Goal: Task Accomplishment & Management: Manage account settings

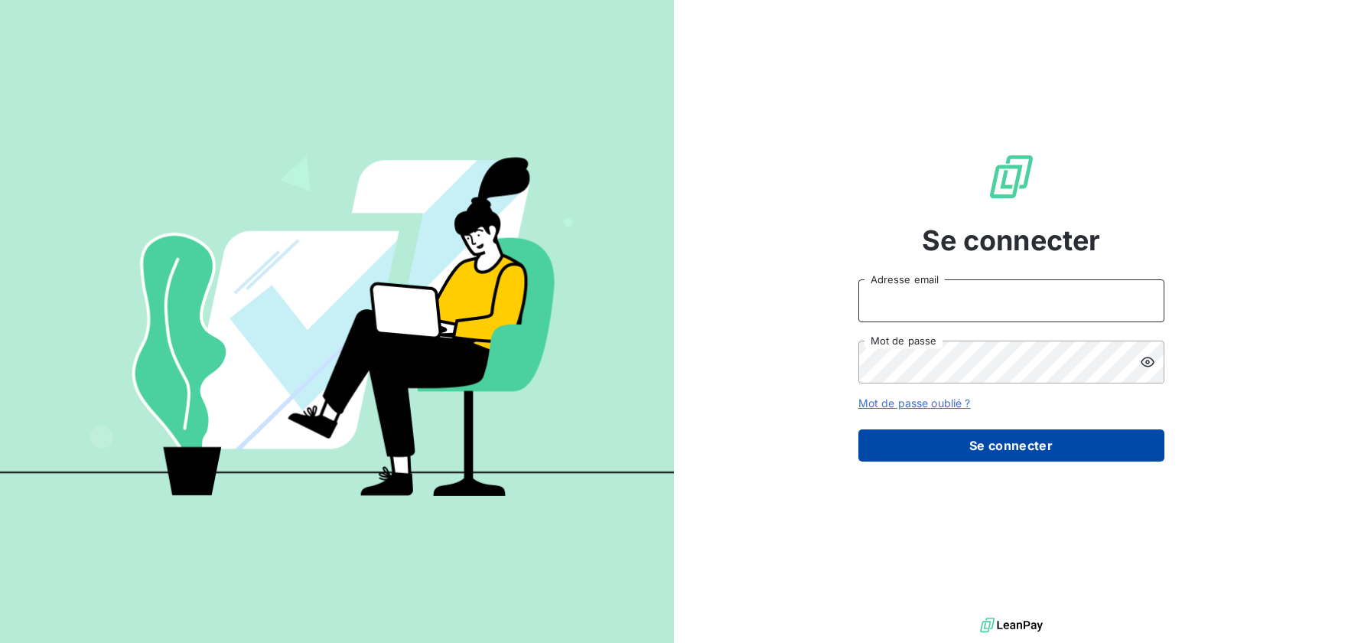
type input "[EMAIL_ADDRESS][DOMAIN_NAME]"
click at [1019, 454] on button "Se connecter" at bounding box center [1011, 445] width 306 height 32
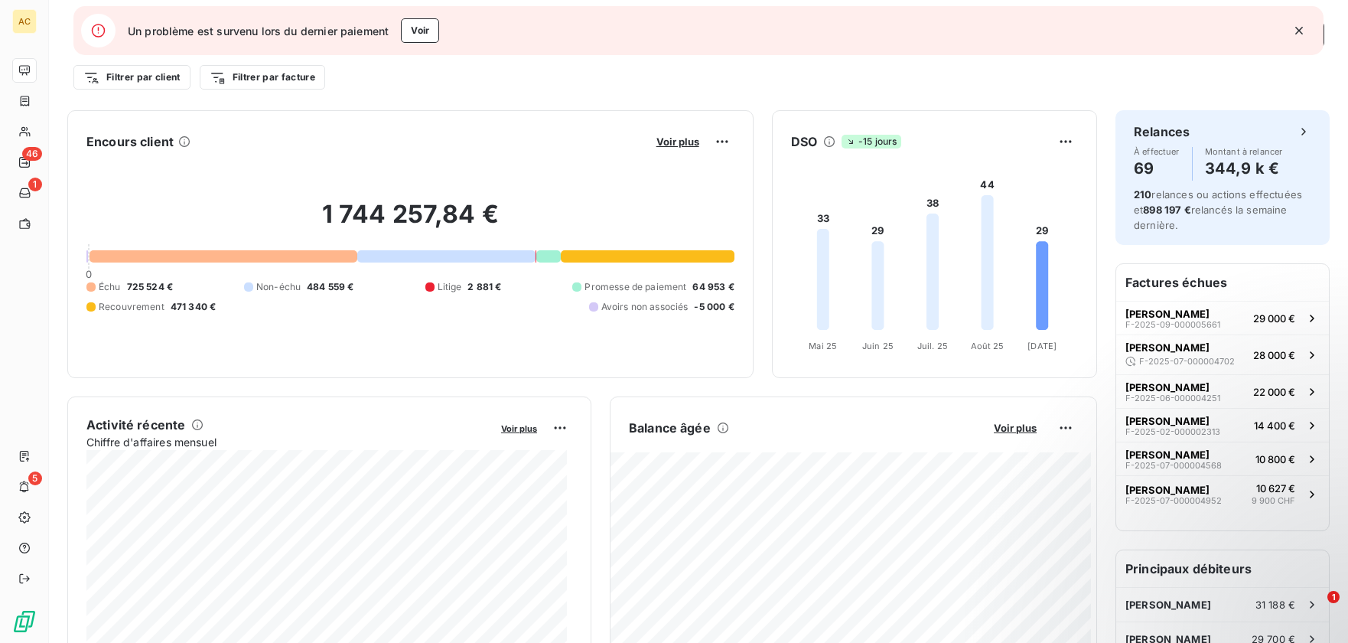
click at [1300, 28] on icon "button" at bounding box center [1298, 30] width 15 height 15
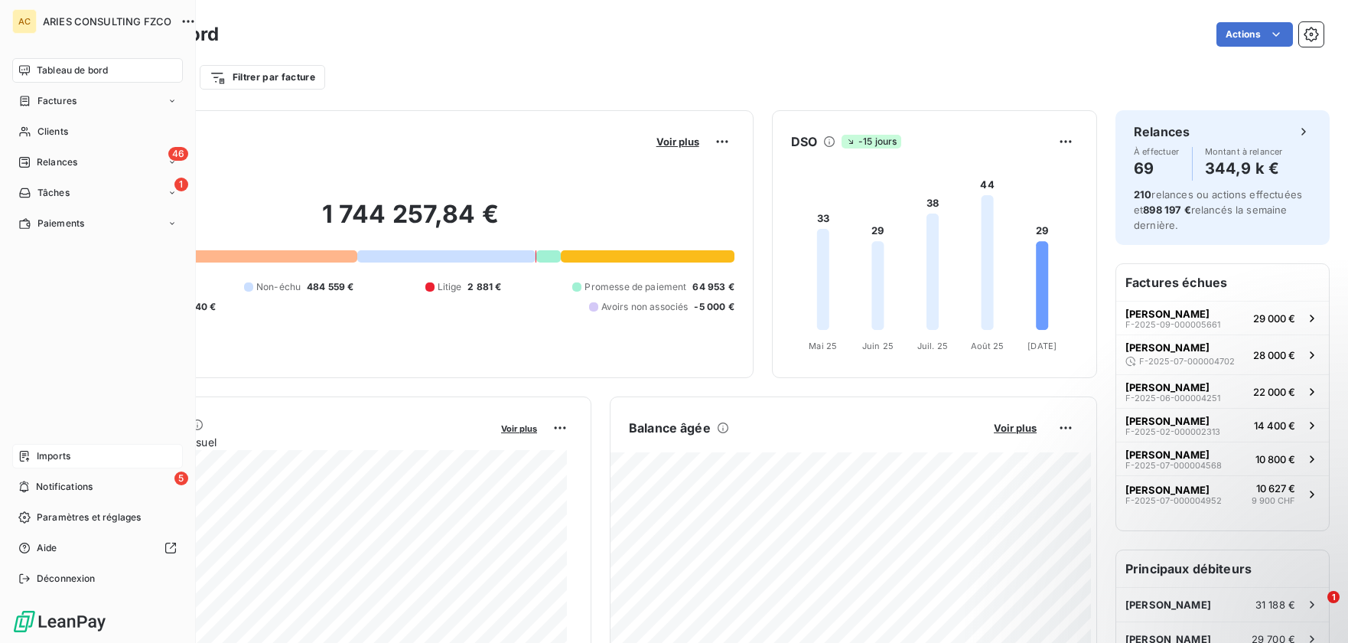
click at [47, 453] on span "Imports" at bounding box center [54, 456] width 34 height 14
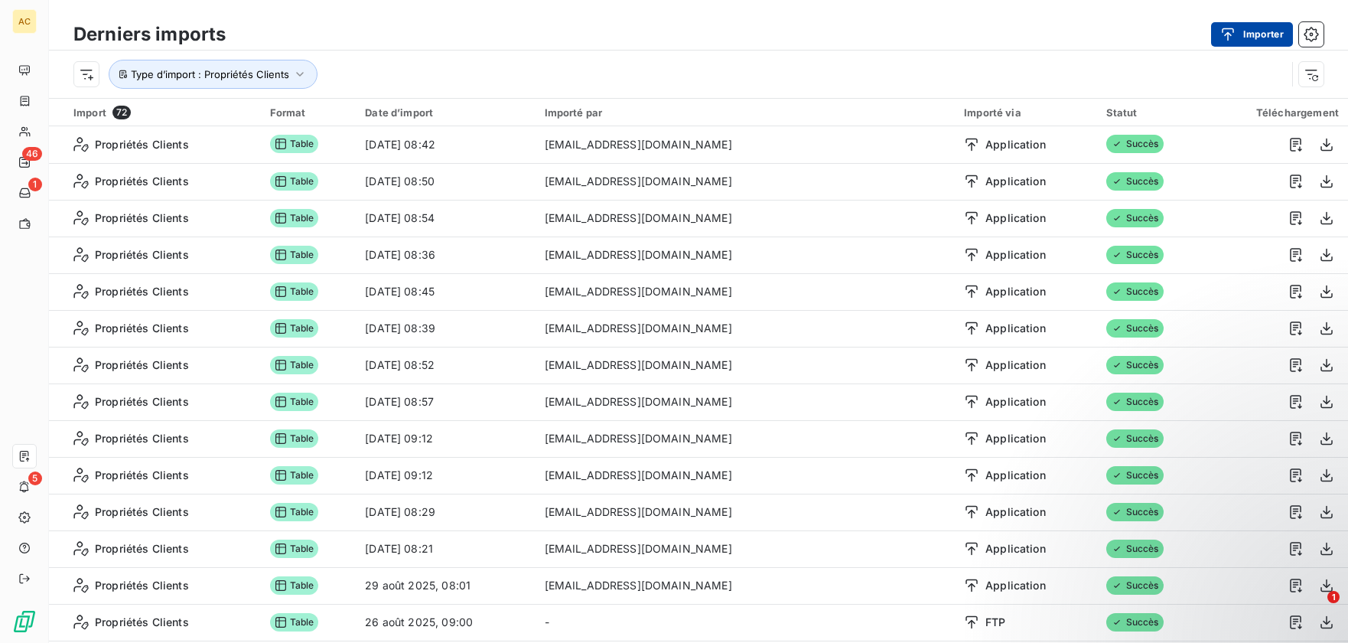
click at [1268, 31] on button "Importer" at bounding box center [1252, 34] width 82 height 24
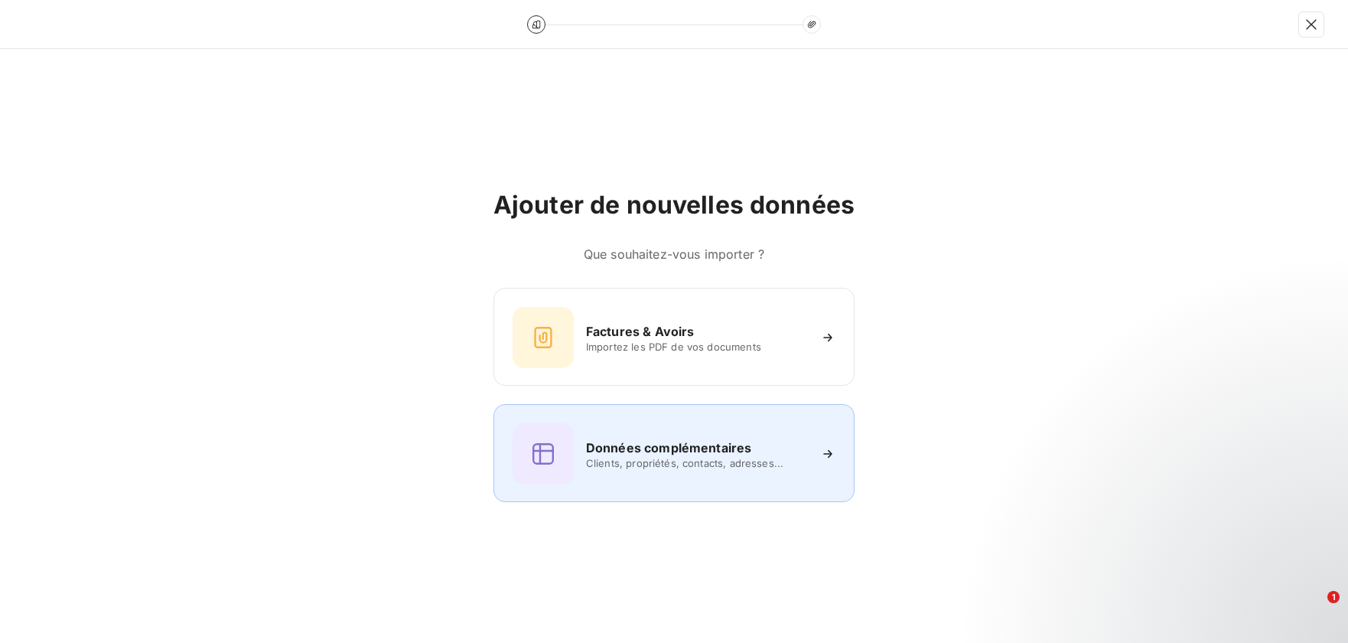
click at [716, 418] on div "Données complémentaires Clients, propriétés, contacts, adresses..." at bounding box center [673, 453] width 361 height 98
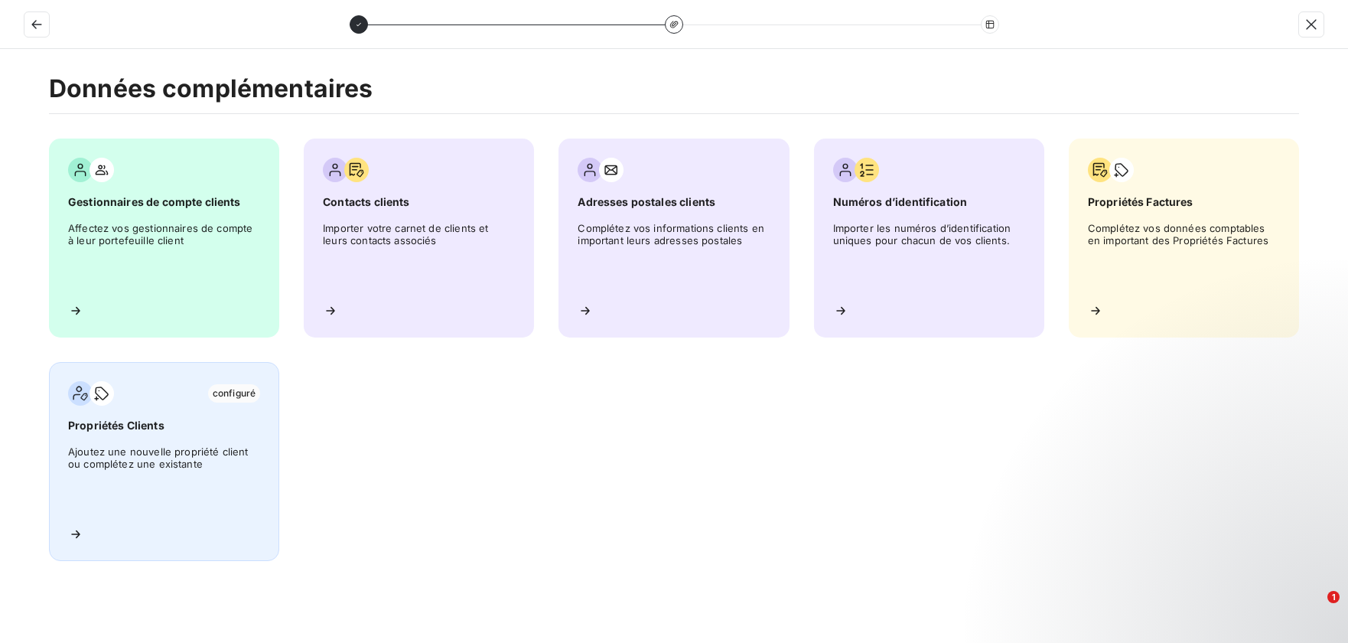
click at [123, 428] on span "Propriétés Clients" at bounding box center [164, 425] width 192 height 15
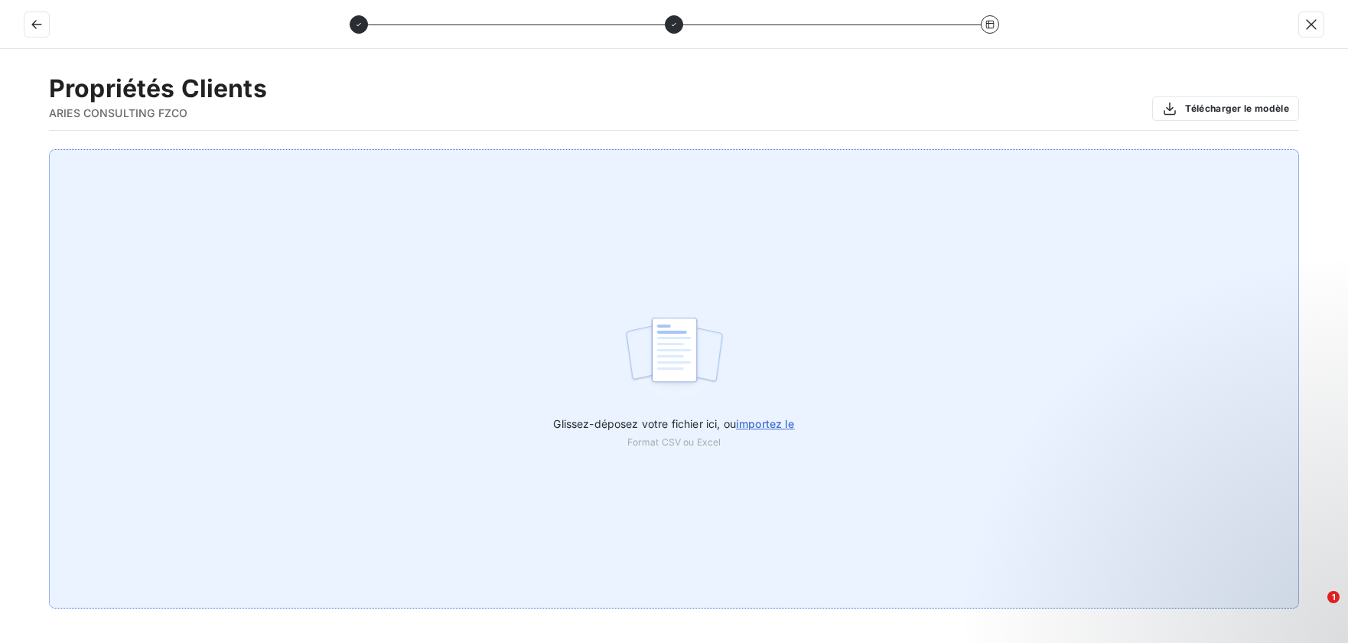
click at [756, 429] on span "importez le" at bounding box center [765, 423] width 59 height 13
click at [1, 150] on input "Glissez-déposez votre fichier ici, ou importez le" at bounding box center [0, 149] width 1 height 1
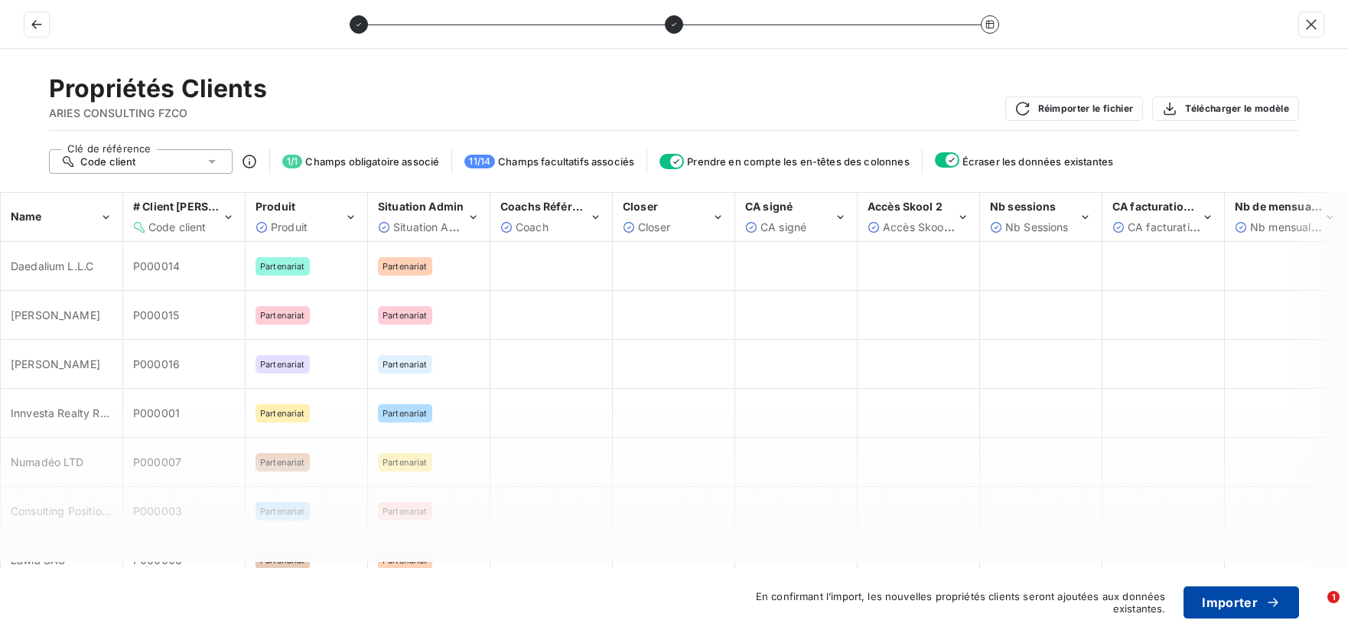
click at [1235, 600] on button "Importer" at bounding box center [1241, 602] width 116 height 32
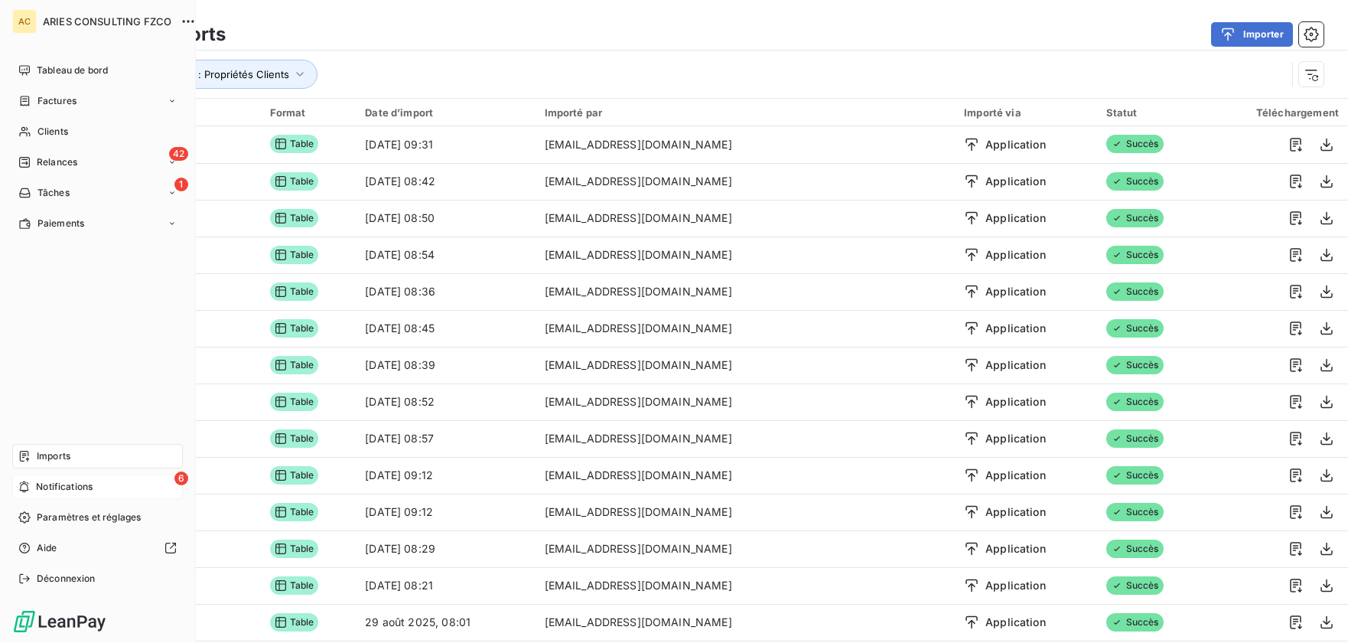
click at [33, 490] on div "6 Notifications" at bounding box center [97, 486] width 171 height 24
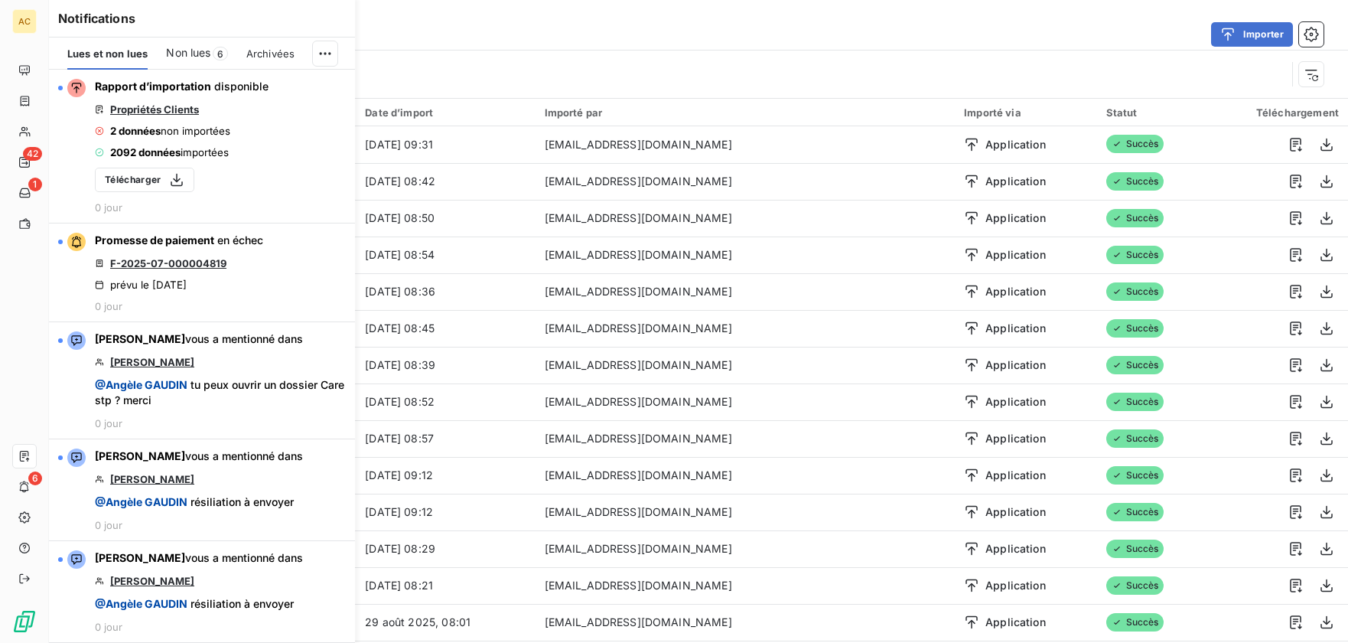
click at [443, 28] on div "Importer" at bounding box center [783, 34] width 1079 height 24
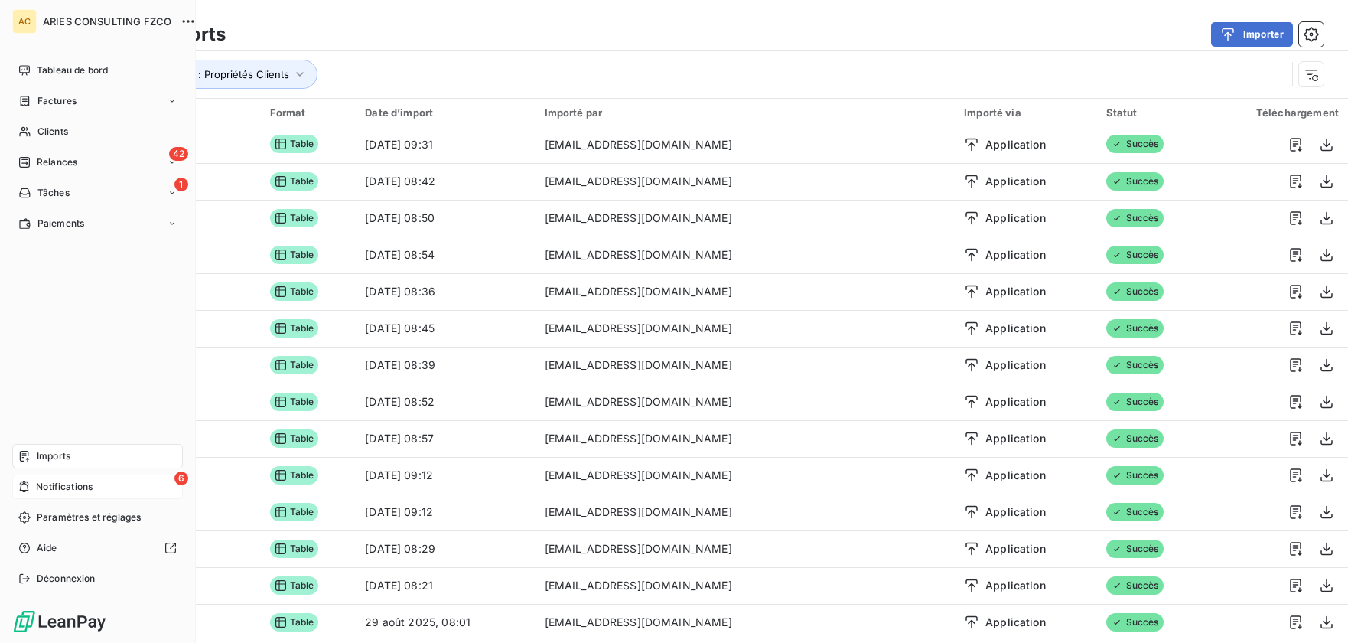
click at [54, 488] on span "Notifications" at bounding box center [64, 487] width 57 height 14
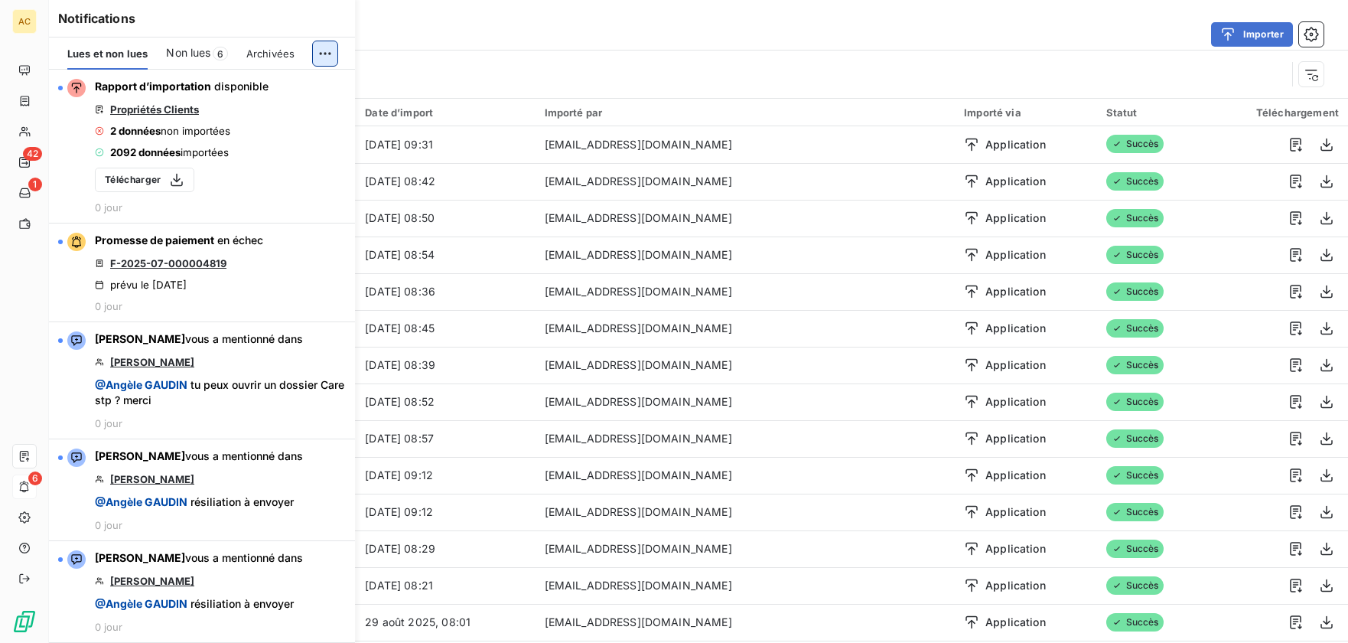
click at [332, 47] on html "AC 42 1 6 Derniers imports Importer Type d’import : Propriétés Clients Import 7…" at bounding box center [674, 321] width 1348 height 643
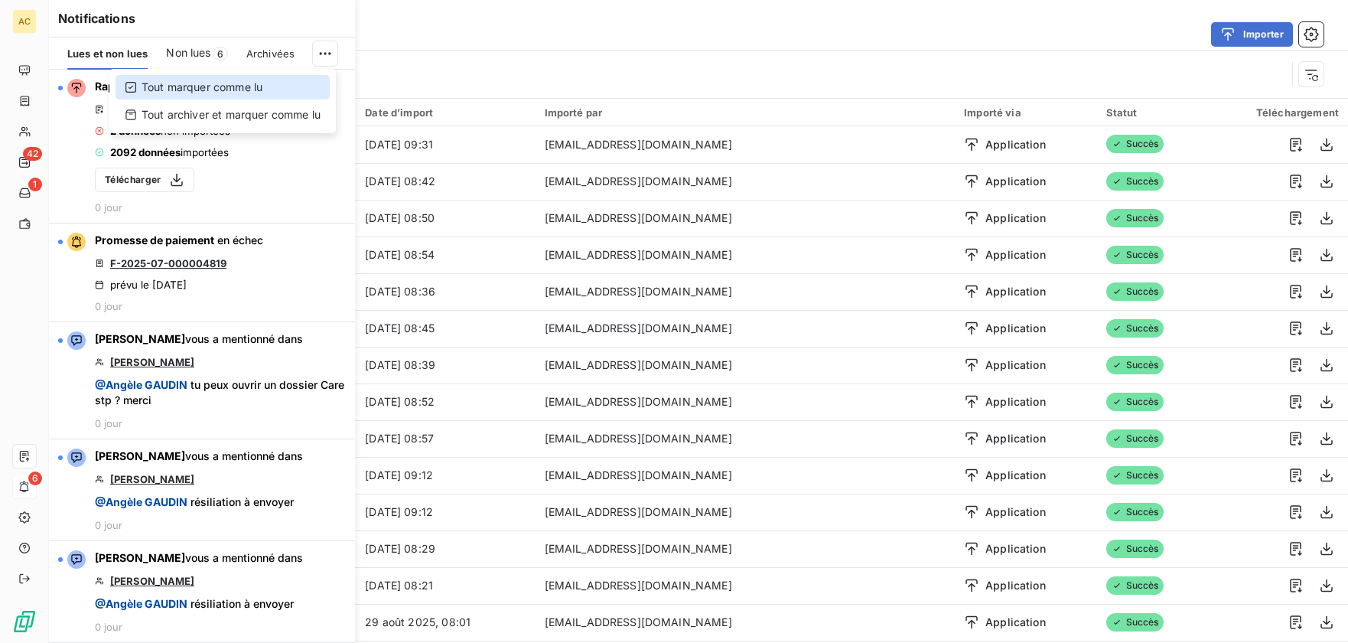
click at [253, 89] on div "Tout marquer comme lu" at bounding box center [223, 87] width 214 height 24
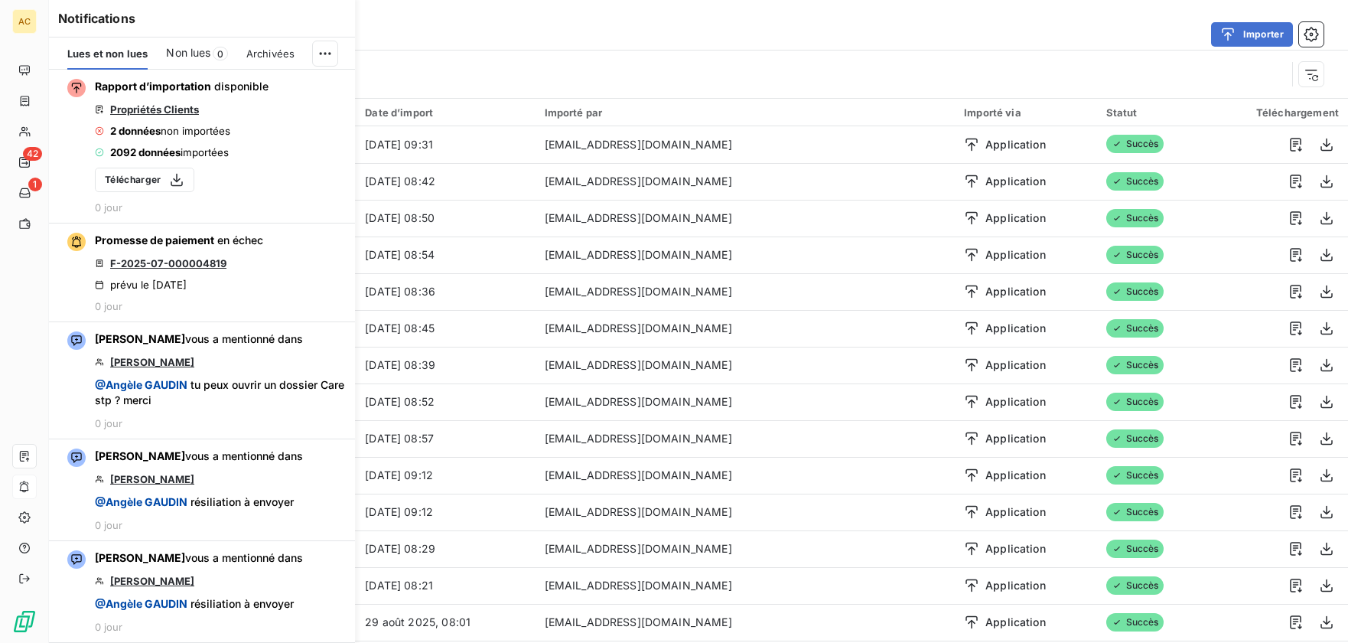
click at [408, 54] on div "Type d’import : Propriétés Clients" at bounding box center [698, 73] width 1299 height 47
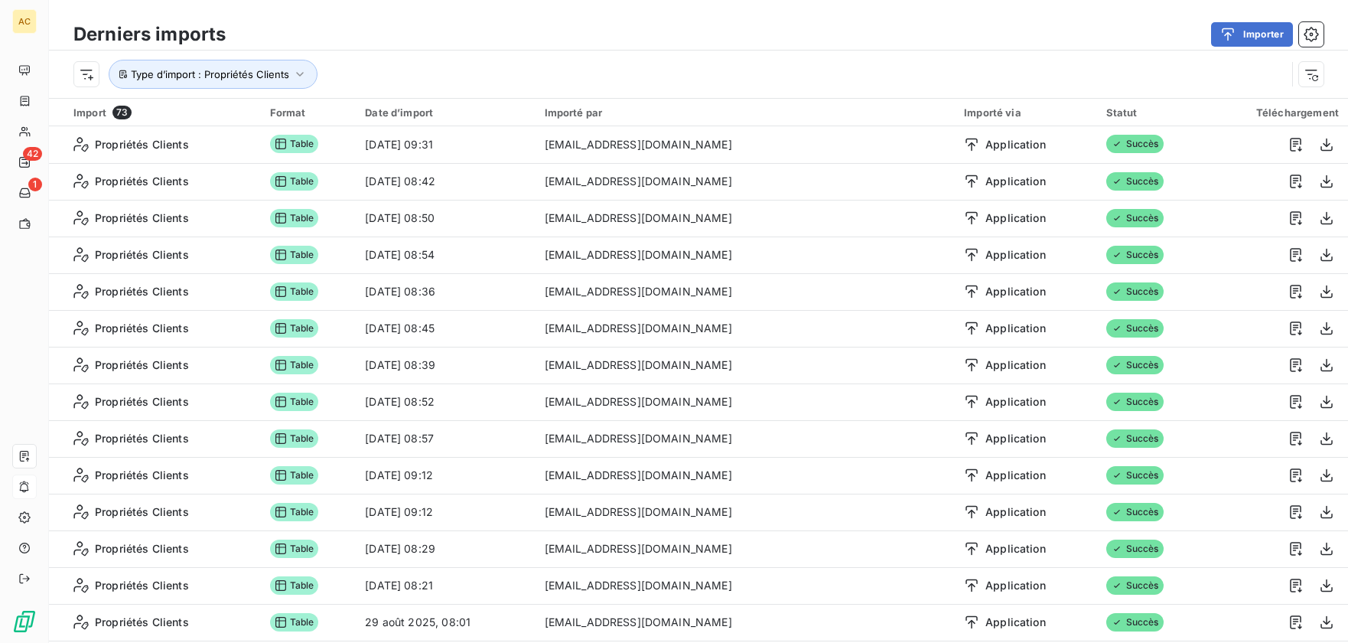
click at [382, 26] on div "Importer" at bounding box center [783, 34] width 1079 height 24
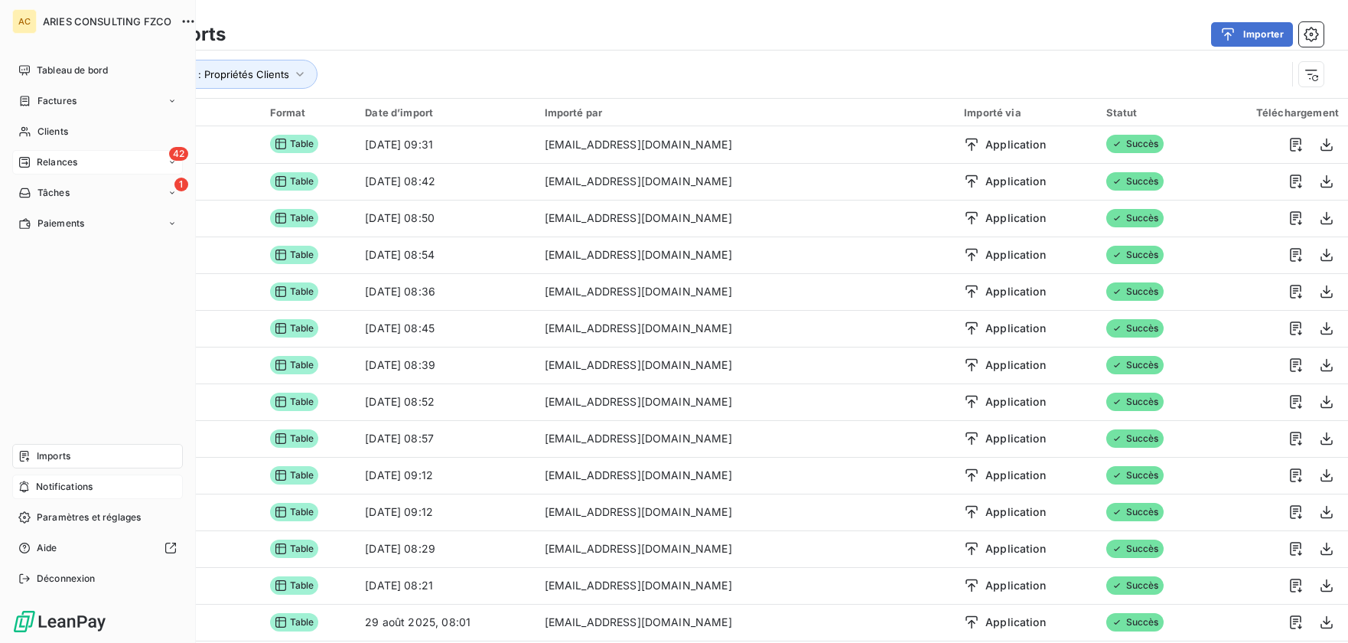
click at [37, 160] on span "Relances" at bounding box center [57, 162] width 41 height 14
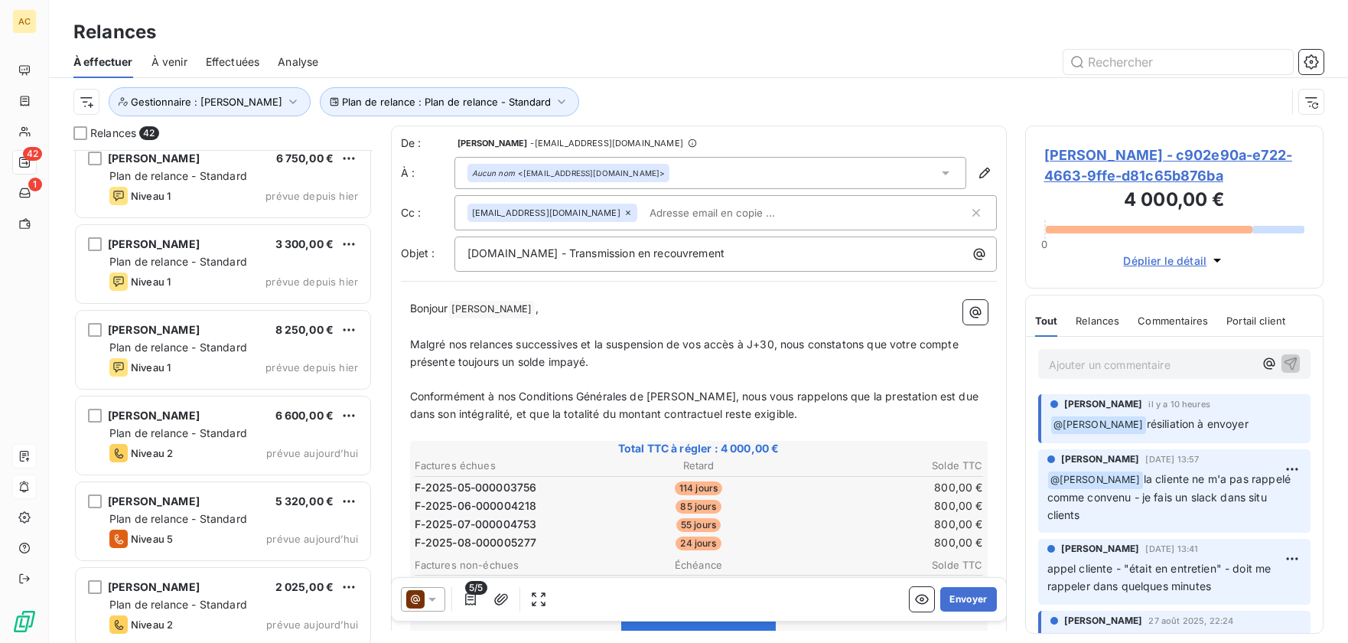
scroll to position [2673, 0]
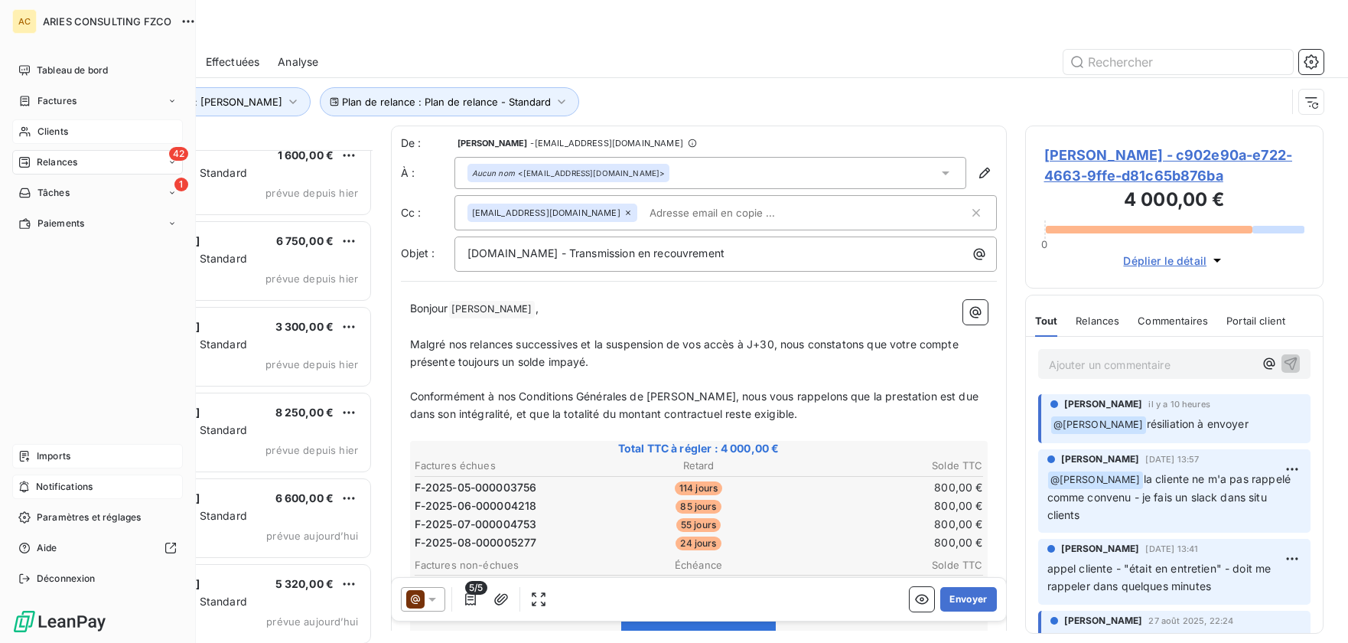
click at [57, 127] on span "Clients" at bounding box center [52, 132] width 31 height 14
click at [63, 71] on span "Tableau de bord" at bounding box center [72, 70] width 71 height 14
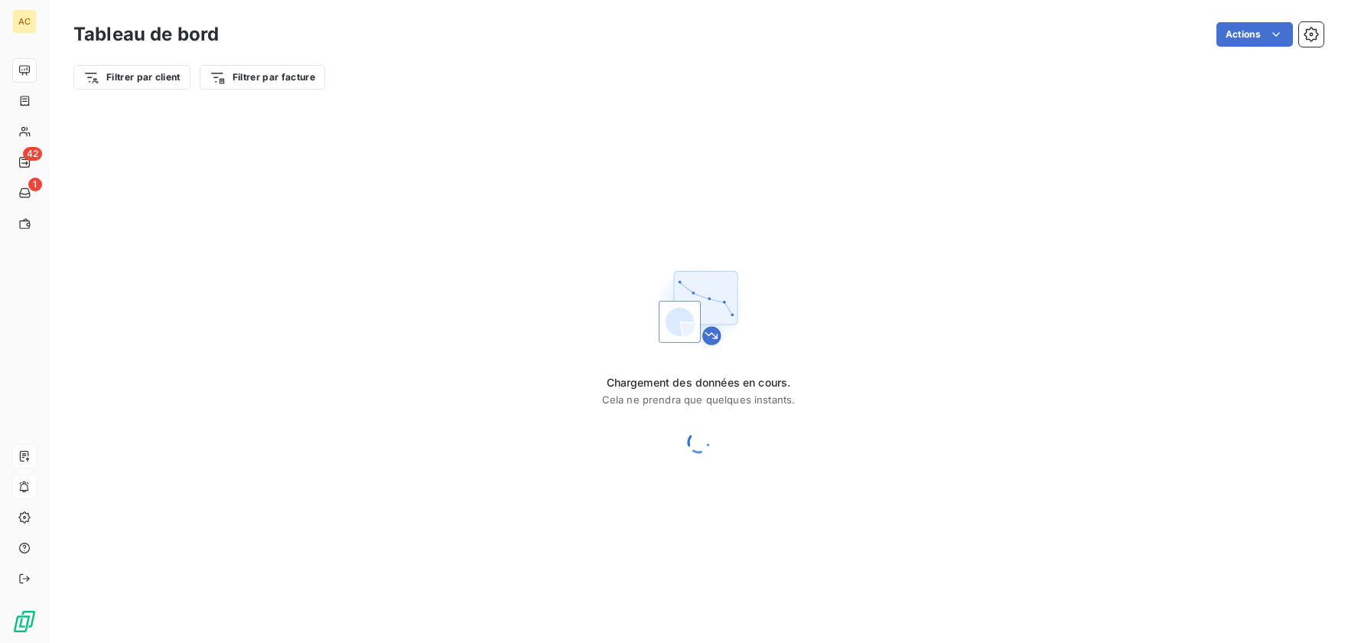
click at [755, 102] on div "Chargement des données en cours. Cela ne prendra que quelques instants." at bounding box center [698, 359] width 1299 height 517
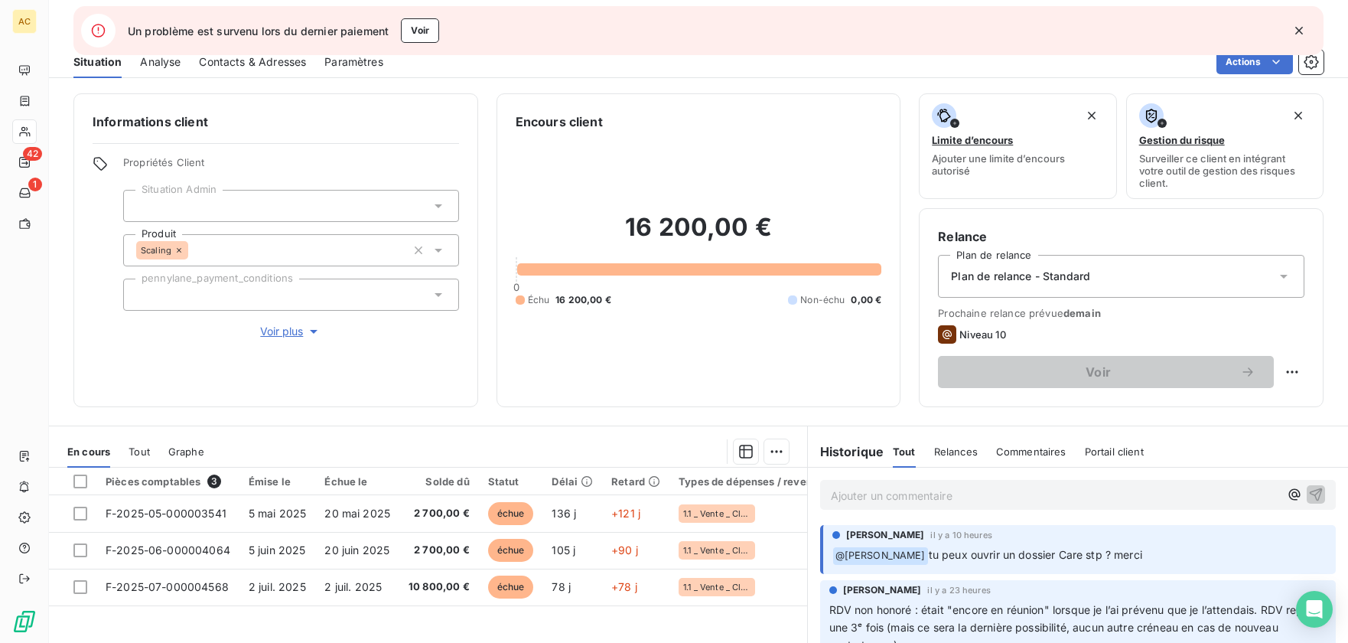
click at [1296, 31] on icon "button" at bounding box center [1298, 30] width 15 height 15
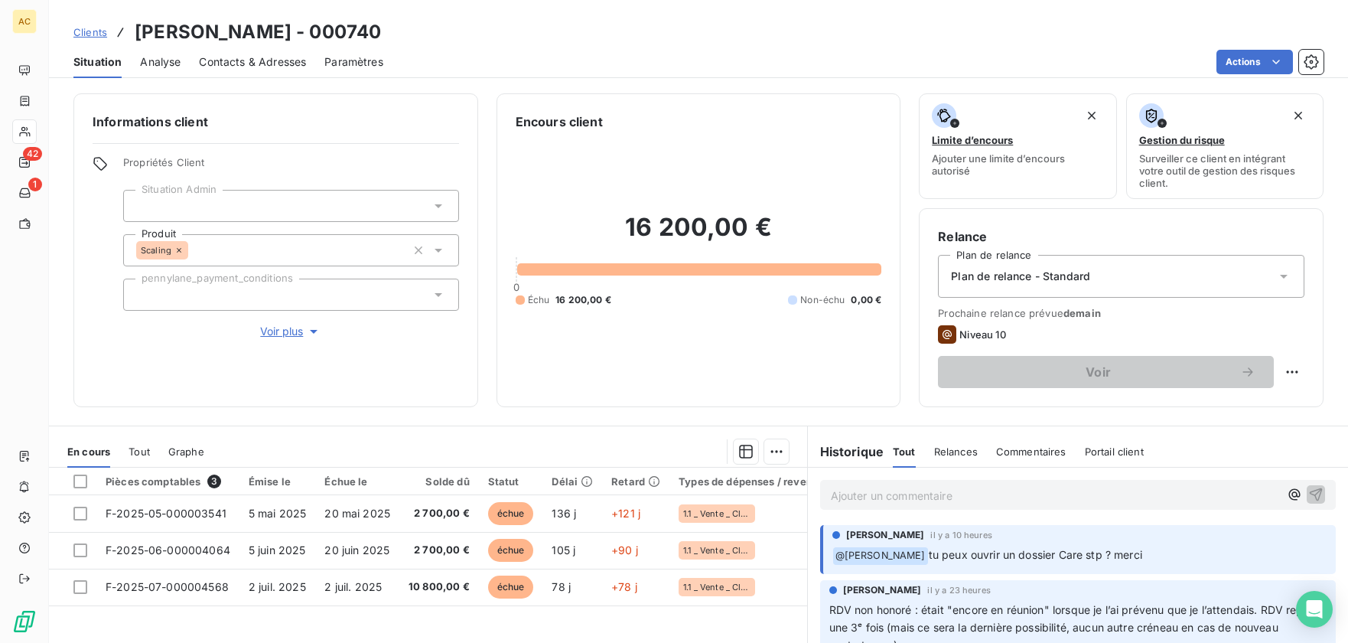
click at [142, 452] on span "Tout" at bounding box center [139, 451] width 21 height 12
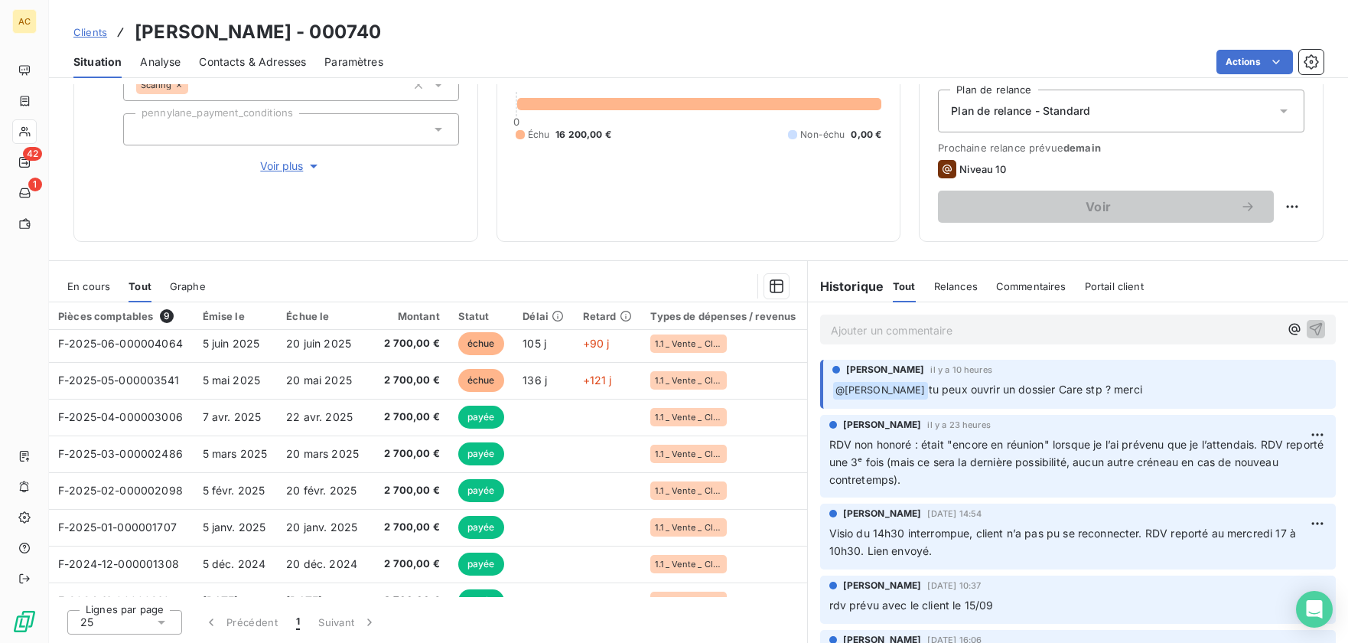
click at [883, 333] on p "Ajouter un commentaire ﻿" at bounding box center [1055, 330] width 449 height 19
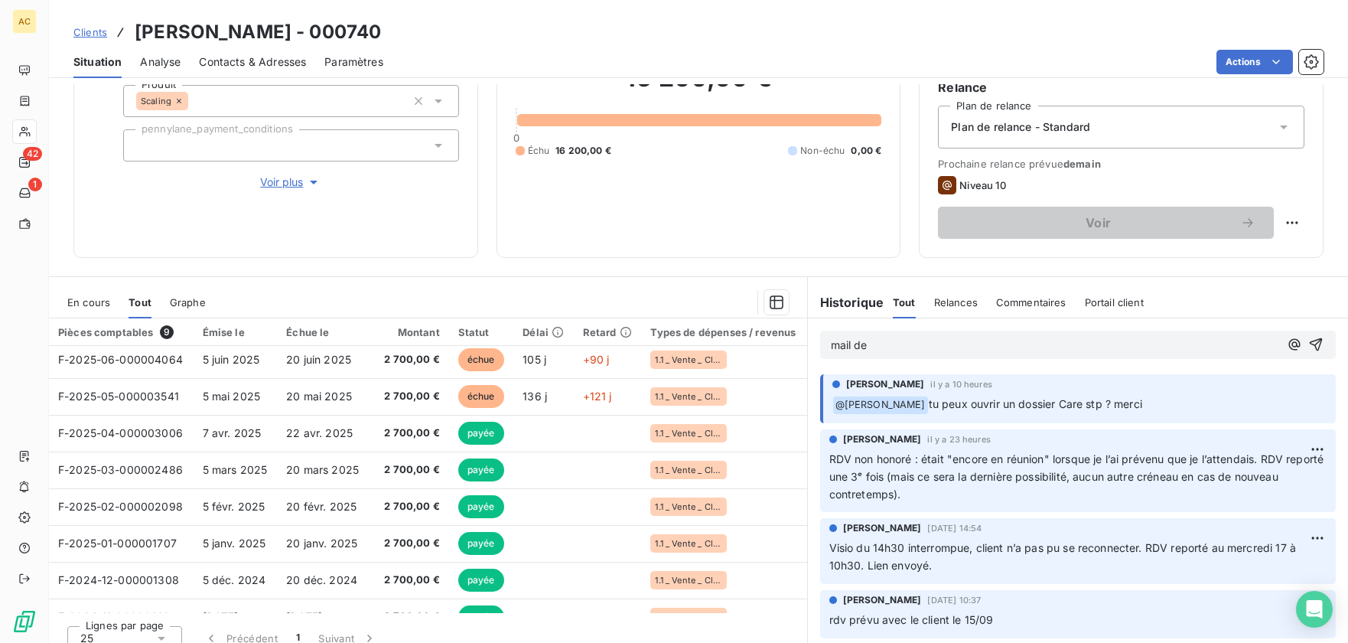
scroll to position [124, 0]
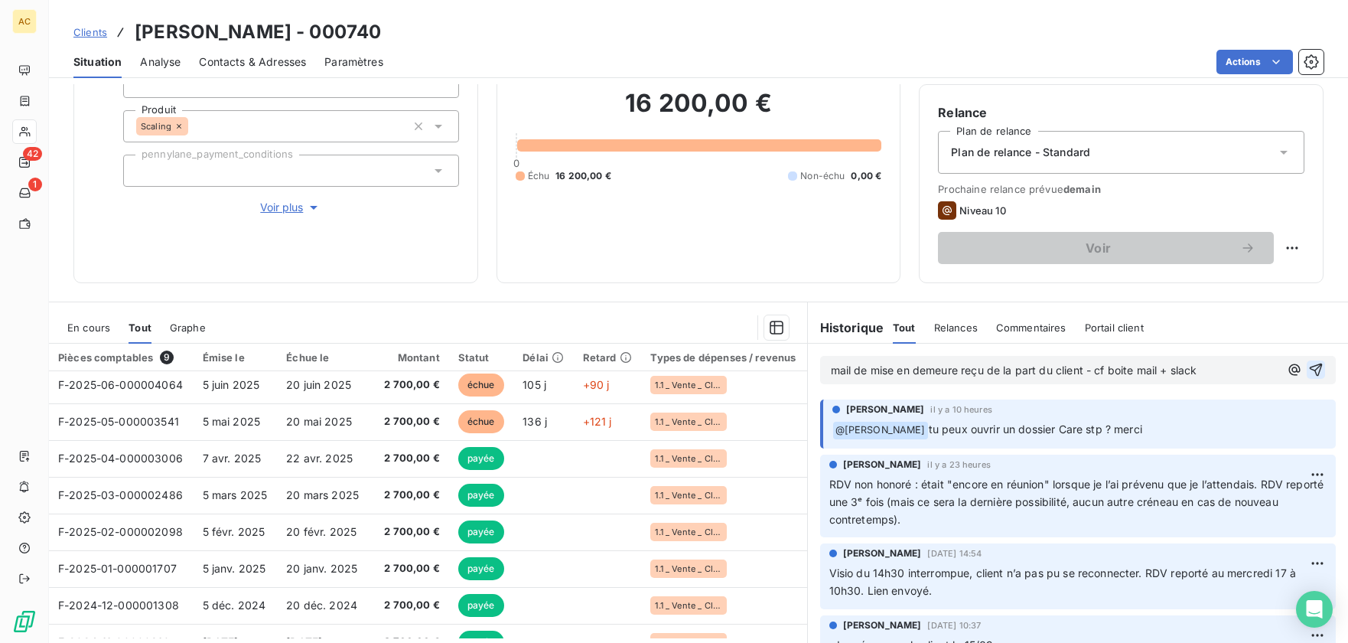
click at [1310, 372] on icon "button" at bounding box center [1316, 369] width 13 height 13
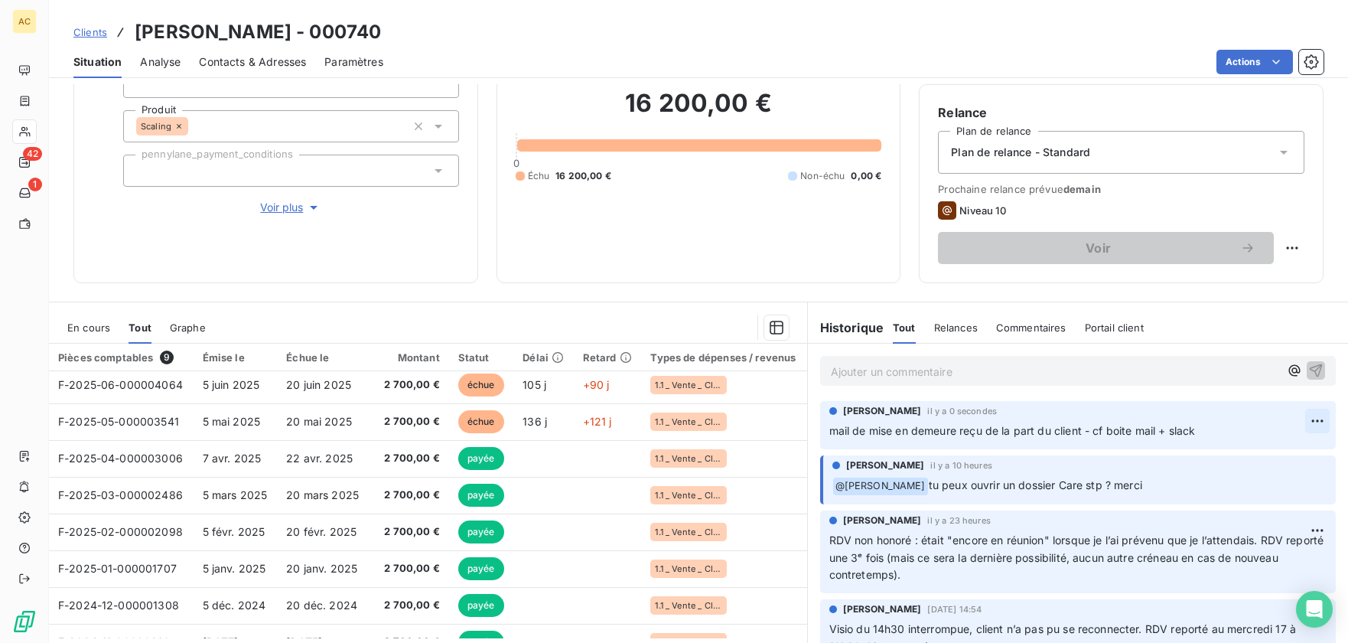
click at [1300, 423] on html "AC 42 1 Clients Eric AGUEH - 000740 Situation Analyse Contacts & Adresses Param…" at bounding box center [674, 321] width 1348 height 643
click at [1268, 454] on div "Editer" at bounding box center [1258, 454] width 86 height 24
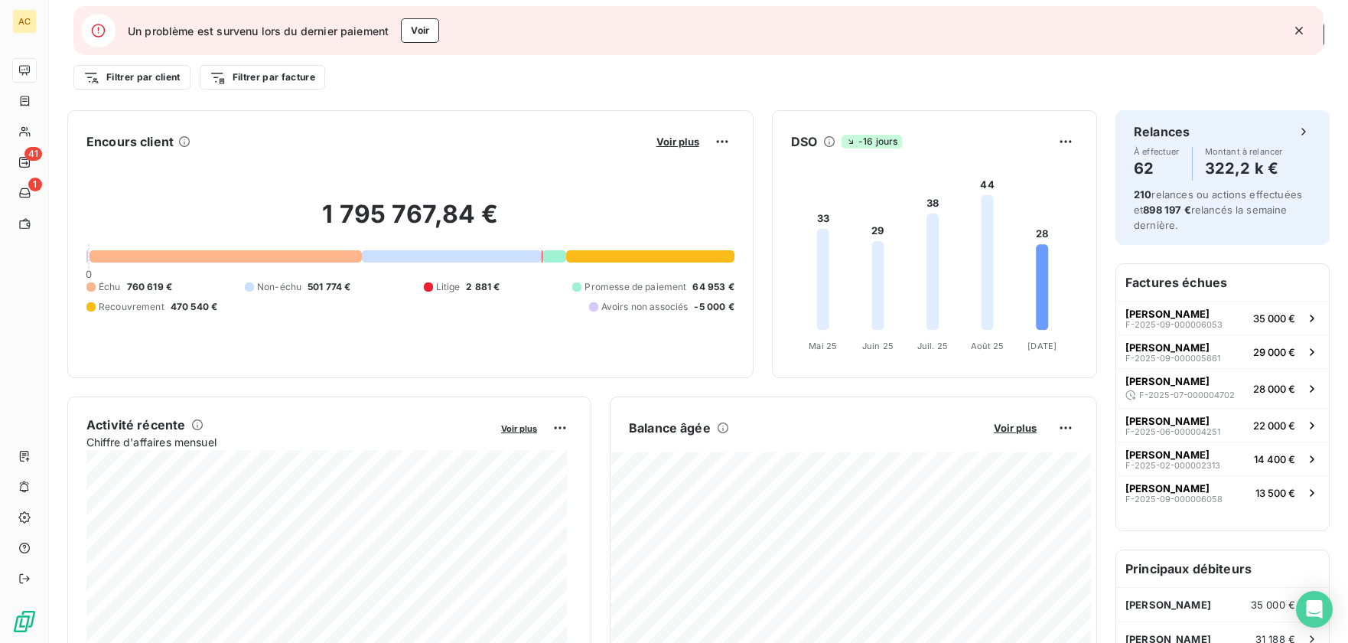
click at [1299, 31] on icon "button" at bounding box center [1298, 30] width 15 height 15
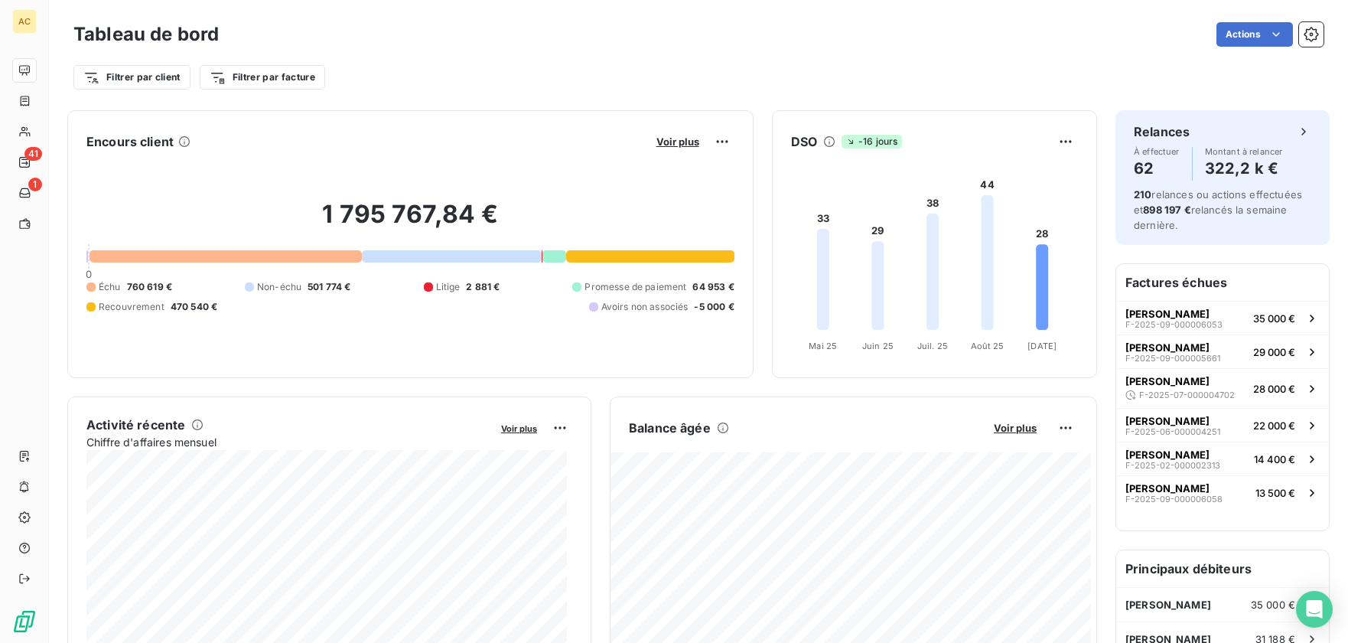
click at [437, 288] on span "Litige" at bounding box center [448, 287] width 24 height 14
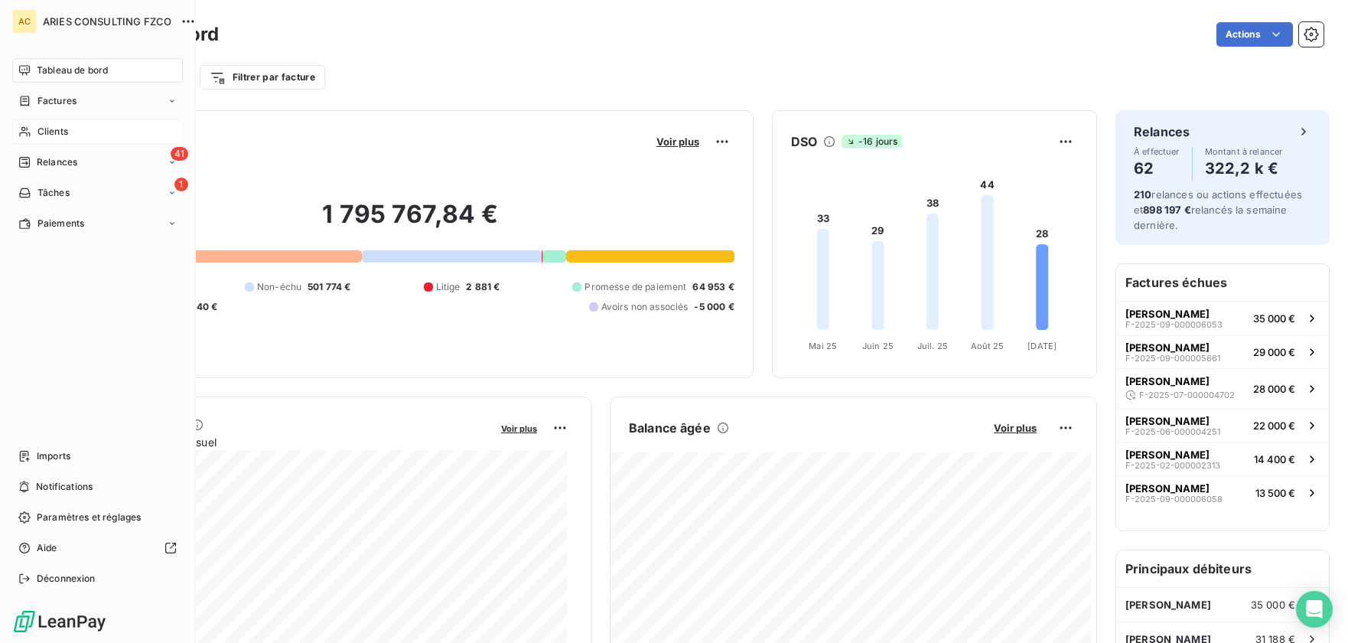
click at [24, 132] on icon at bounding box center [24, 131] width 13 height 12
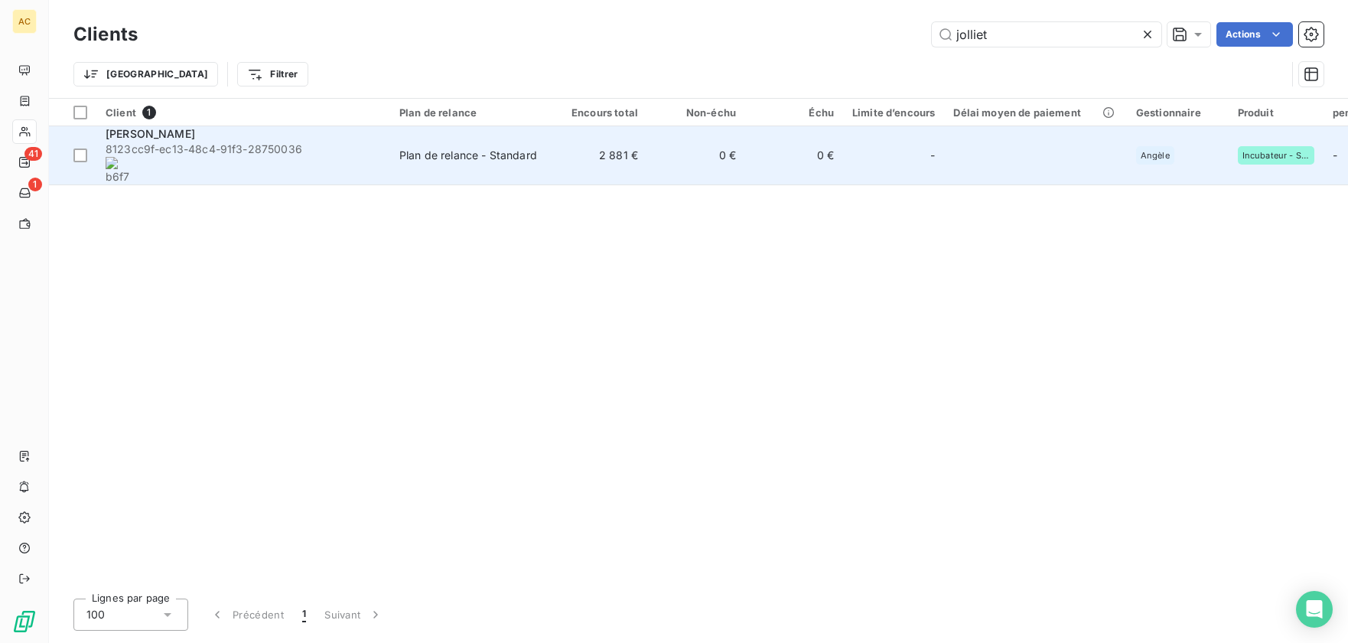
type input "jolliet"
click at [474, 153] on td "Plan de relance - Standard" at bounding box center [469, 155] width 159 height 59
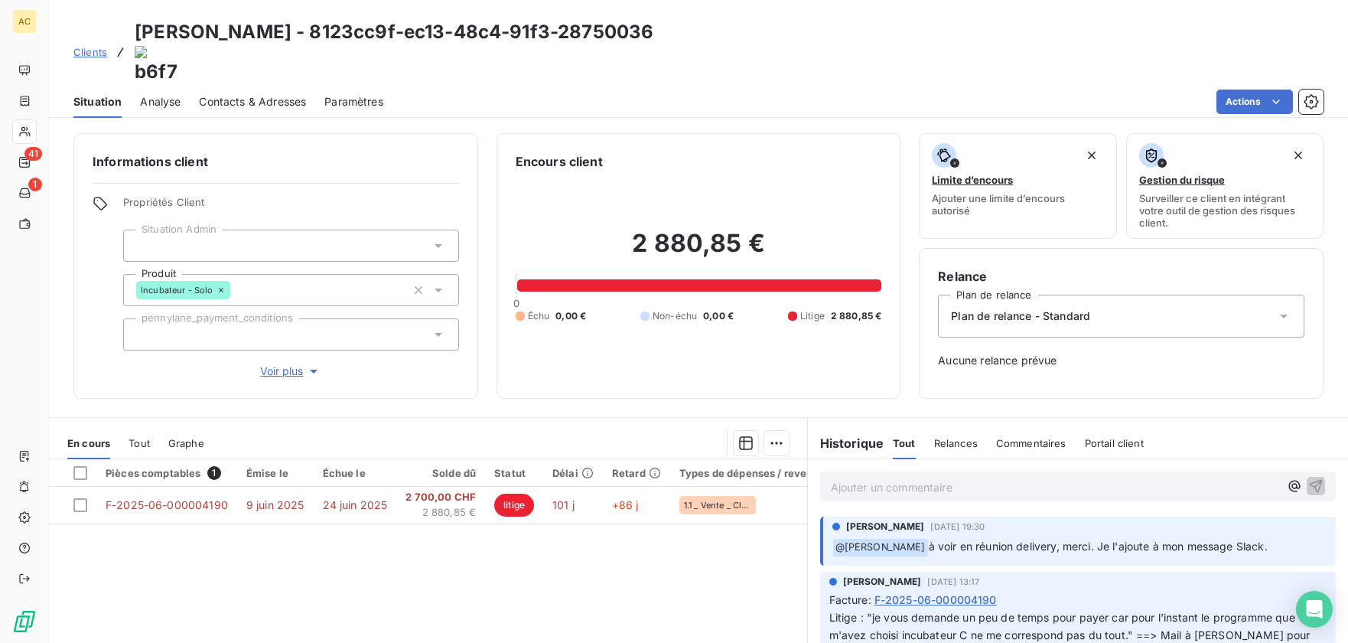
click at [289, 363] on span "Voir plus" at bounding box center [290, 370] width 61 height 15
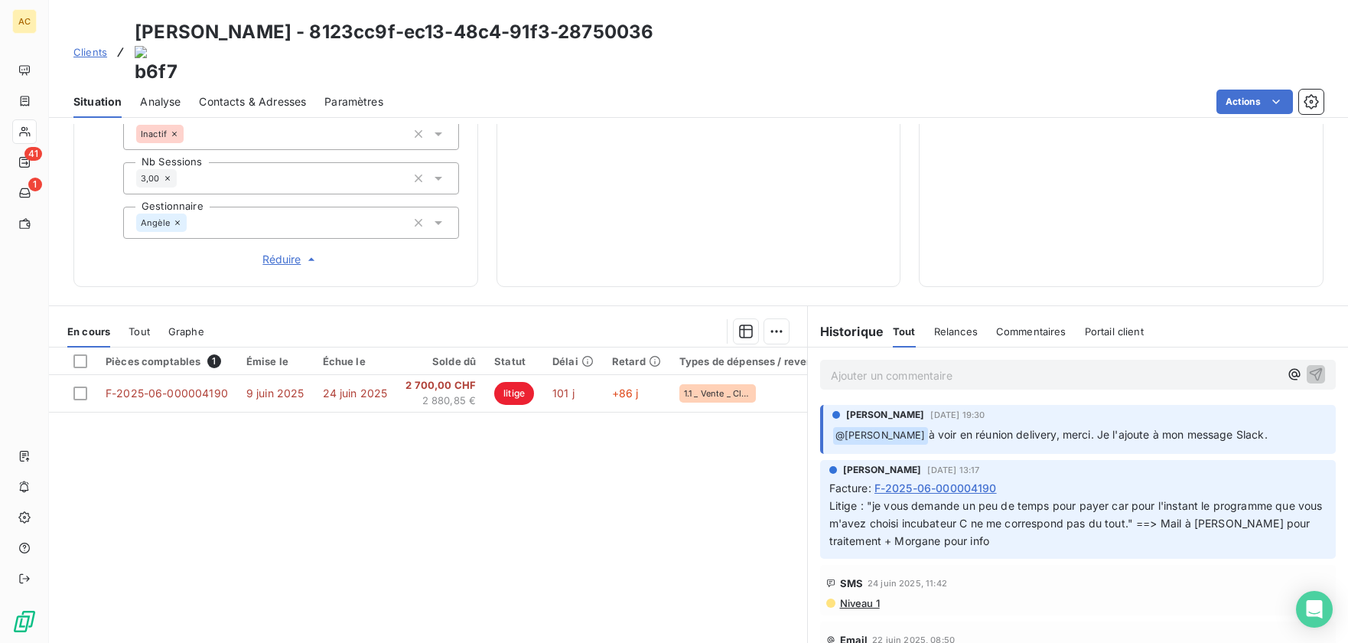
scroll to position [605, 0]
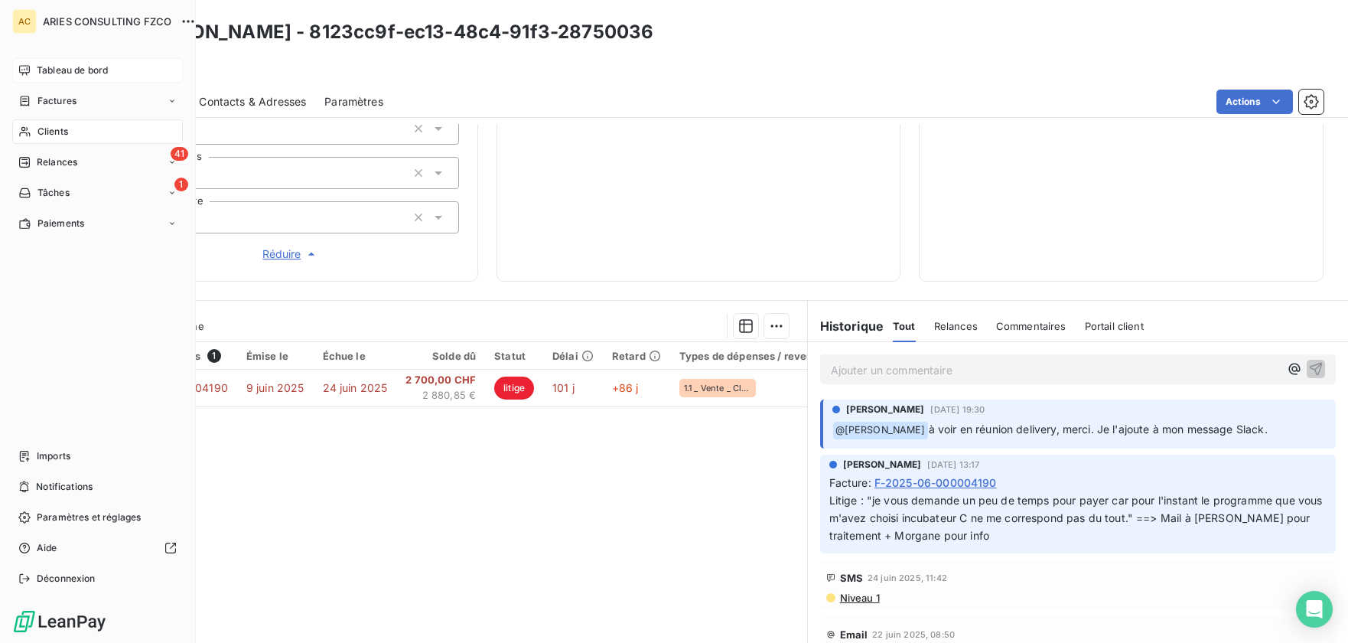
click at [70, 70] on span "Tableau de bord" at bounding box center [72, 70] width 71 height 14
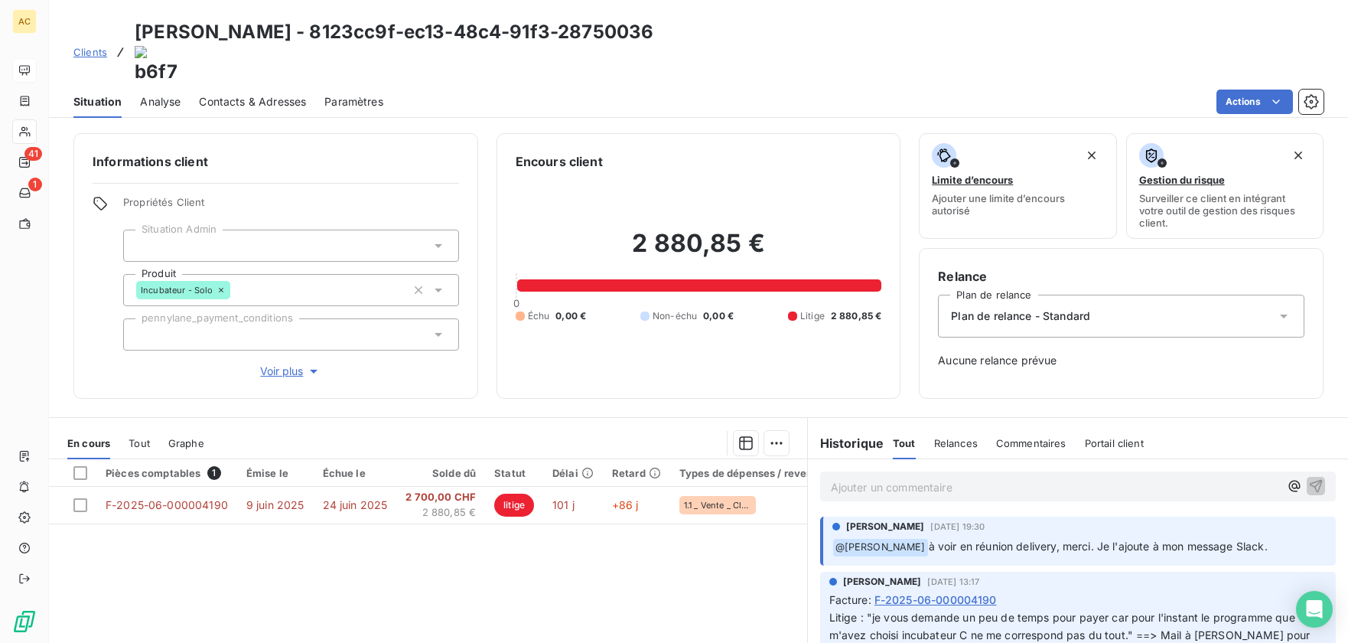
click at [100, 46] on span "Clients" at bounding box center [90, 52] width 34 height 12
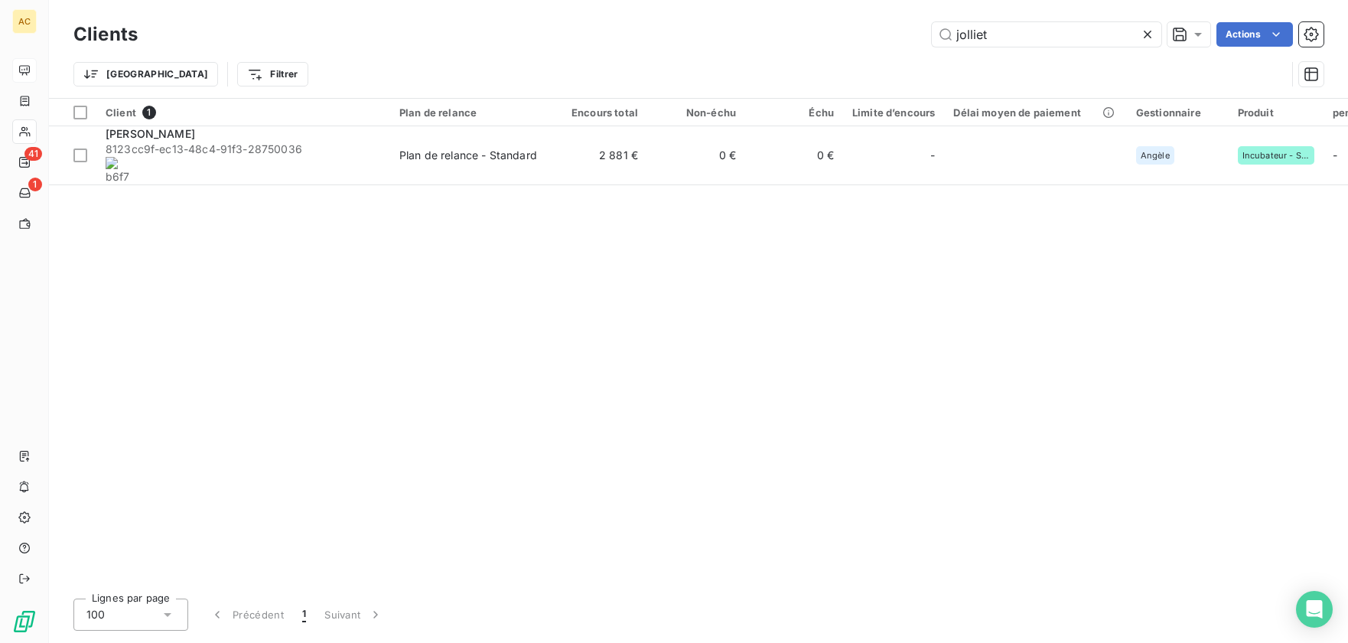
click at [412, 334] on div "Client 1 Plan de relance Encours total Non-échu Échu Limite d’encours Délai moy…" at bounding box center [698, 342] width 1299 height 487
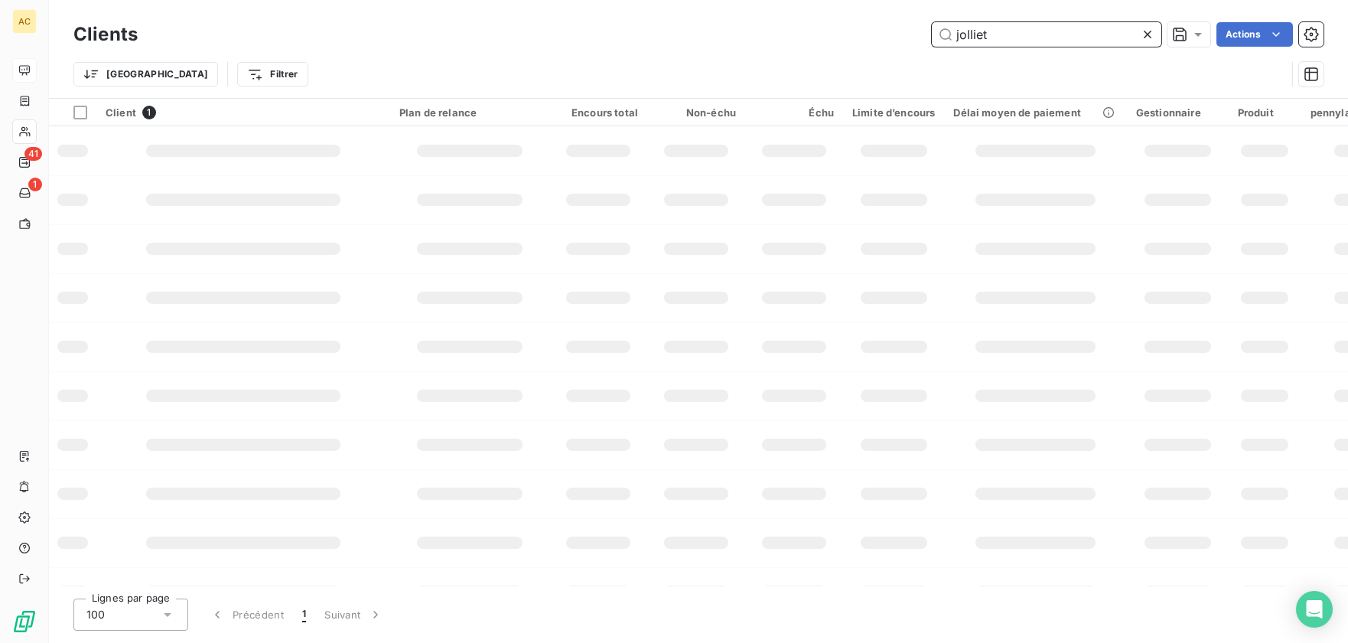
click at [996, 37] on input "jolliet" at bounding box center [1046, 34] width 229 height 24
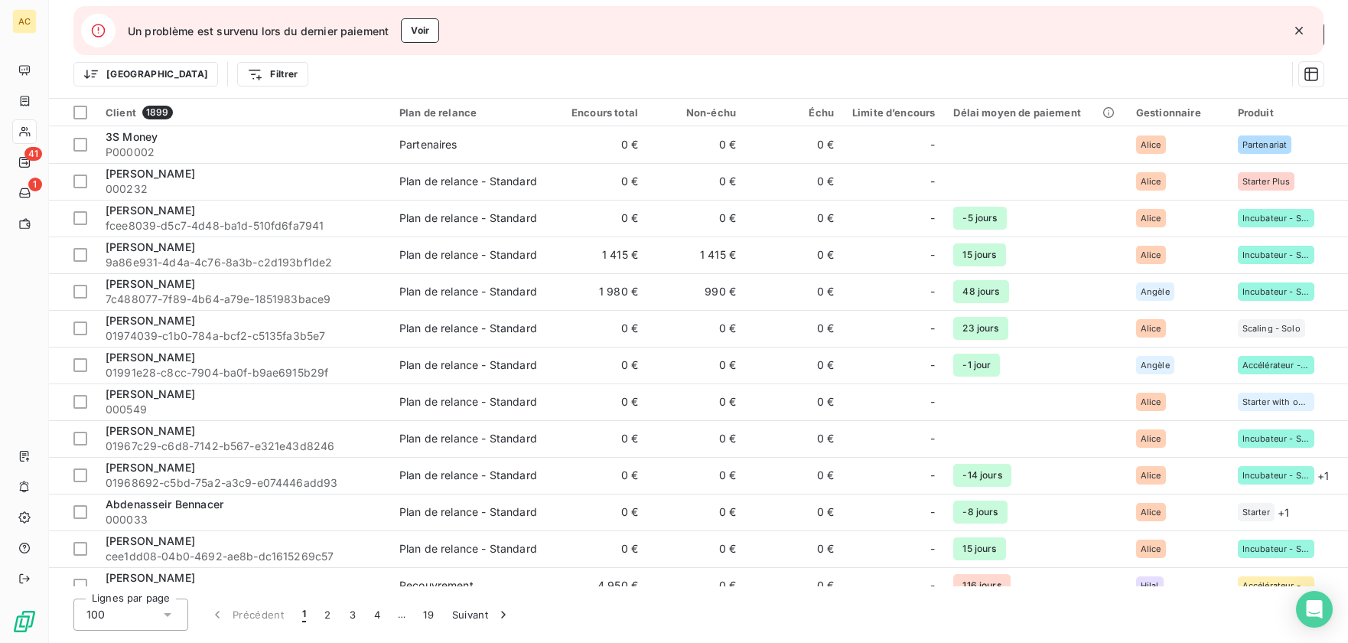
click at [1296, 33] on icon "button" at bounding box center [1299, 31] width 8 height 8
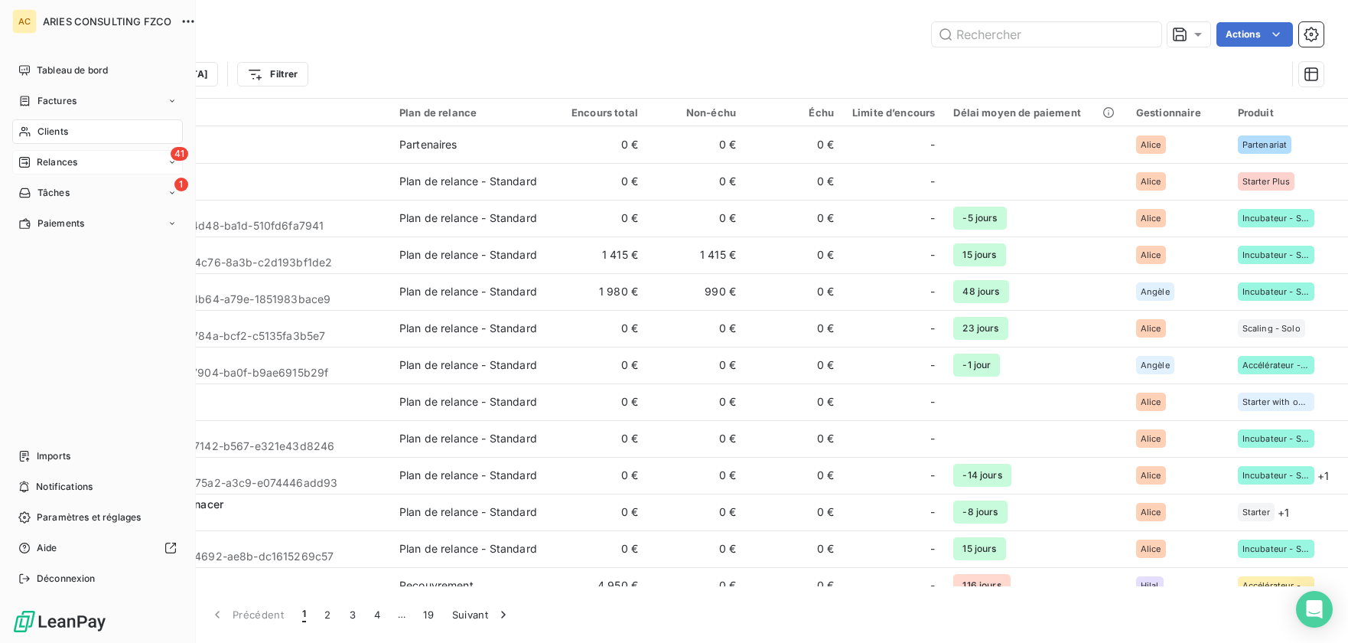
click at [52, 155] on span "Relances" at bounding box center [57, 162] width 41 height 14
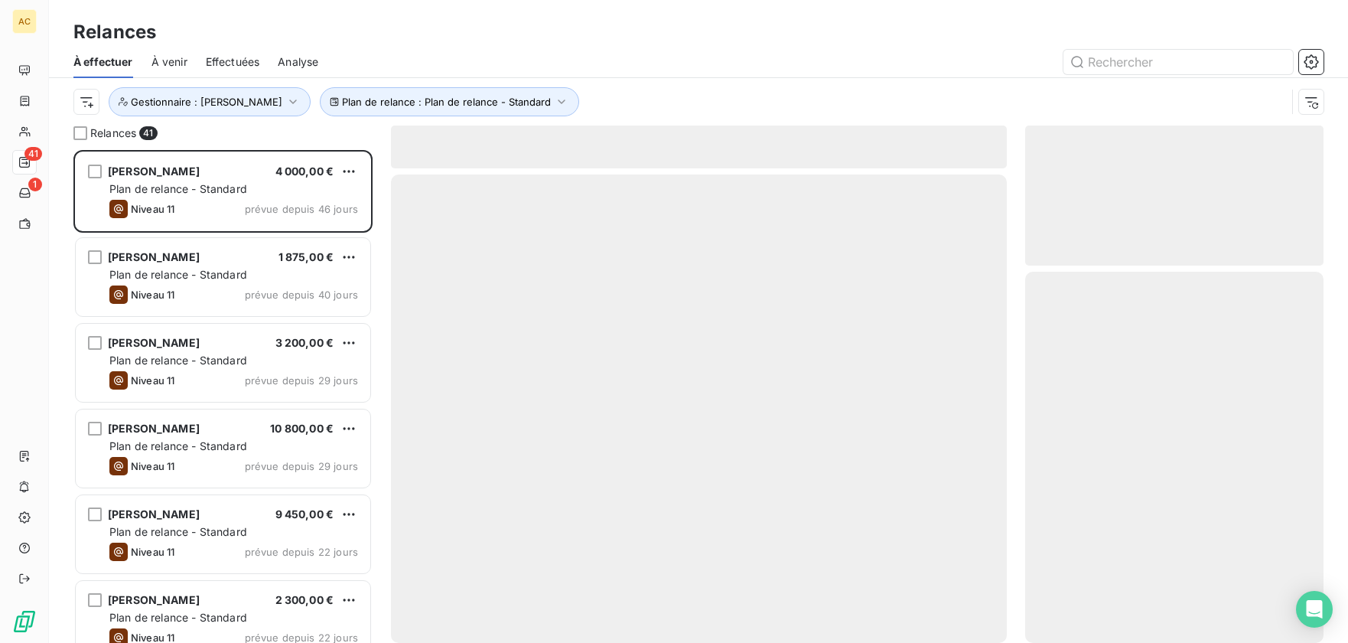
scroll to position [481, 287]
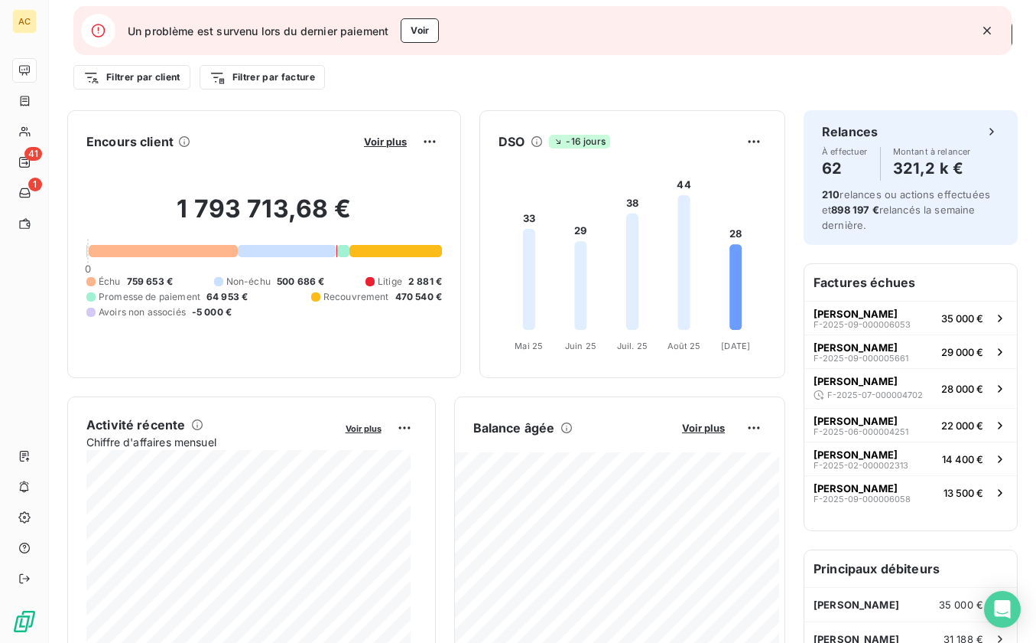
click at [988, 29] on icon "button" at bounding box center [987, 30] width 15 height 15
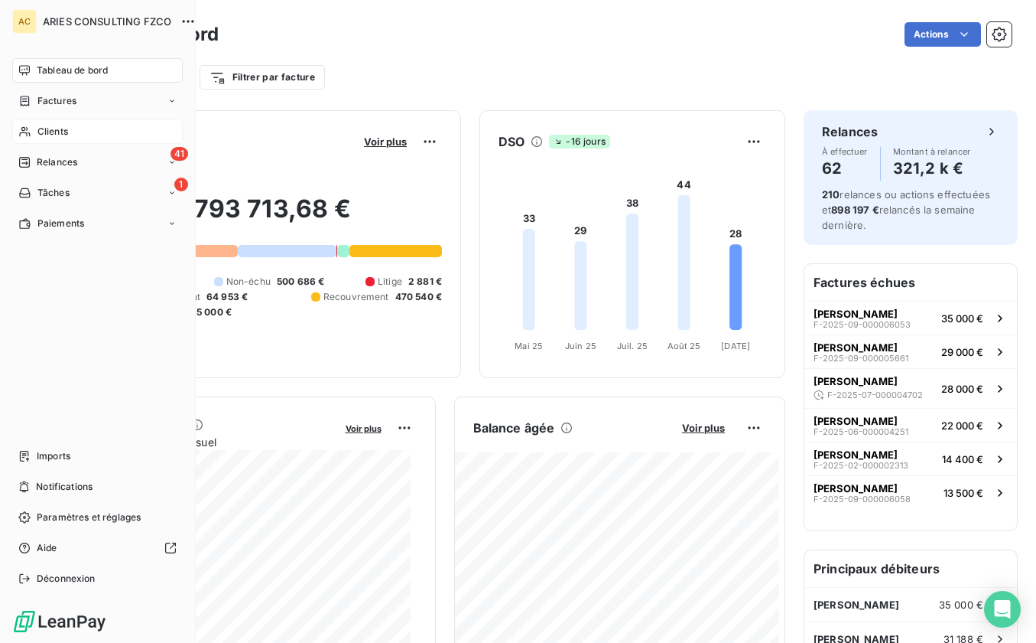
click at [28, 132] on icon at bounding box center [24, 131] width 13 height 12
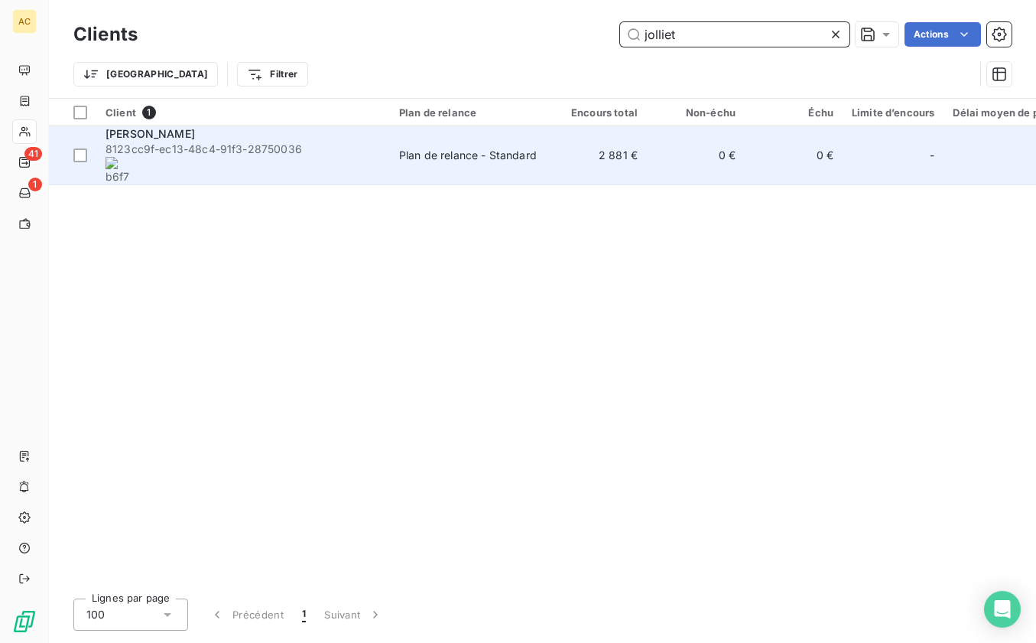
type input "jolliet"
click at [288, 145] on onoff-telecom-ce-phone-number-wrapper "3-28750036" at bounding box center [269, 148] width 67 height 13
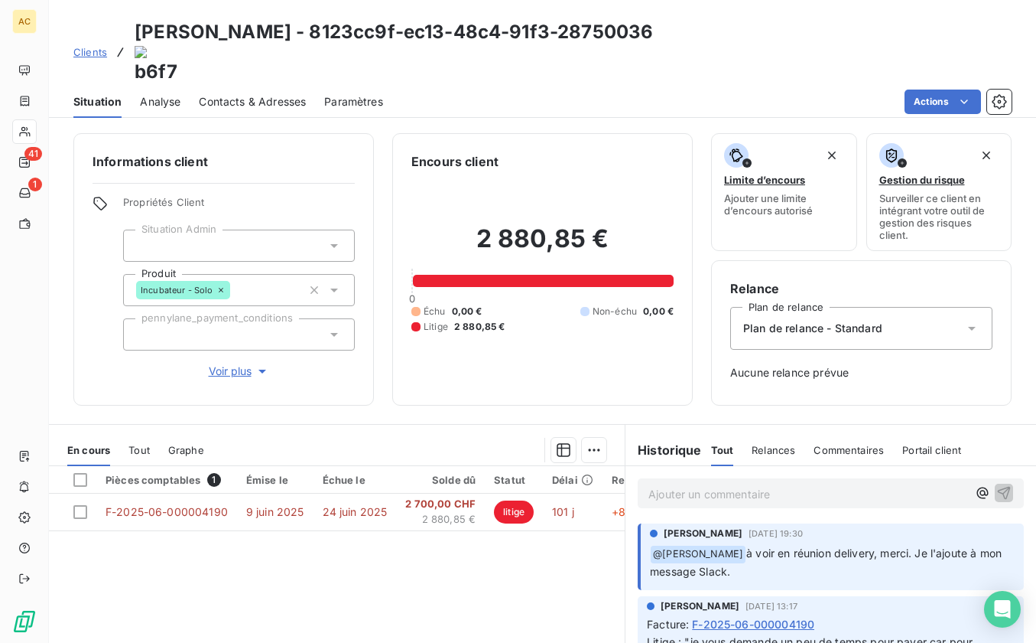
click at [757, 484] on p "Ajouter un commentaire ﻿" at bounding box center [808, 493] width 319 height 19
click at [998, 486] on icon "button" at bounding box center [1004, 492] width 13 height 13
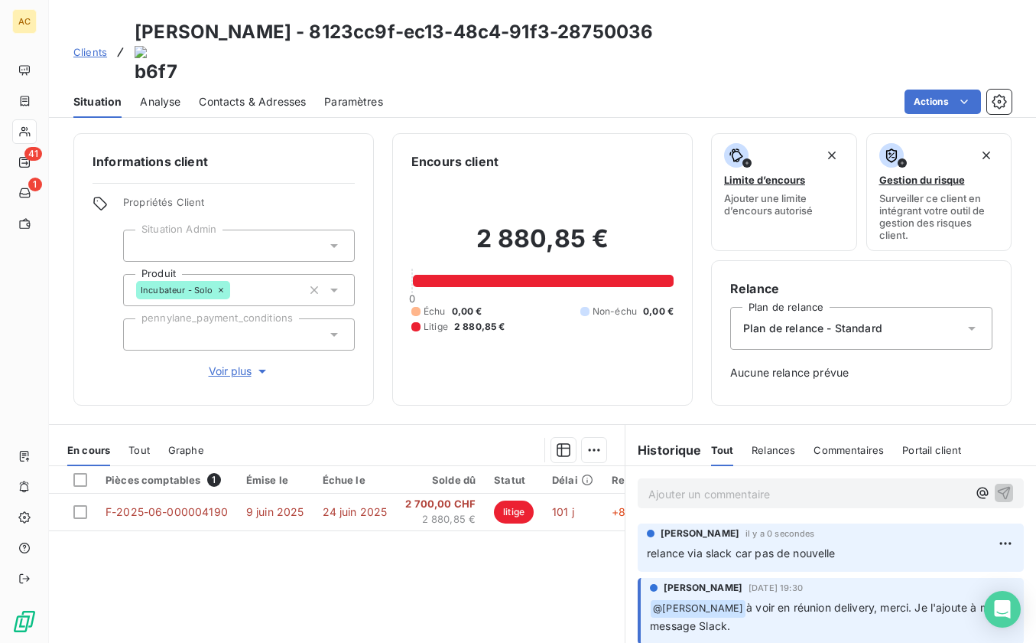
click at [327, 375] on div "Informations client Propriétés Client Situation Admin Produit Incubateur - Solo…" at bounding box center [543, 383] width 988 height 519
click at [85, 46] on span "Clients" at bounding box center [90, 52] width 34 height 12
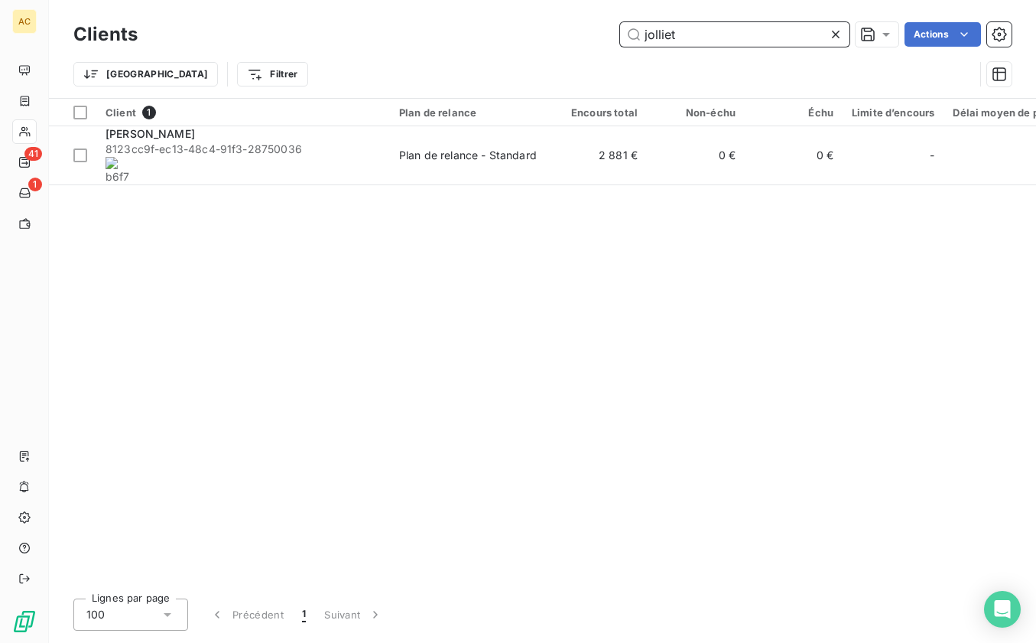
drag, startPoint x: 683, startPoint y: 37, endPoint x: 614, endPoint y: 33, distance: 69.0
click at [615, 32] on div "jolliet Actions" at bounding box center [584, 34] width 856 height 24
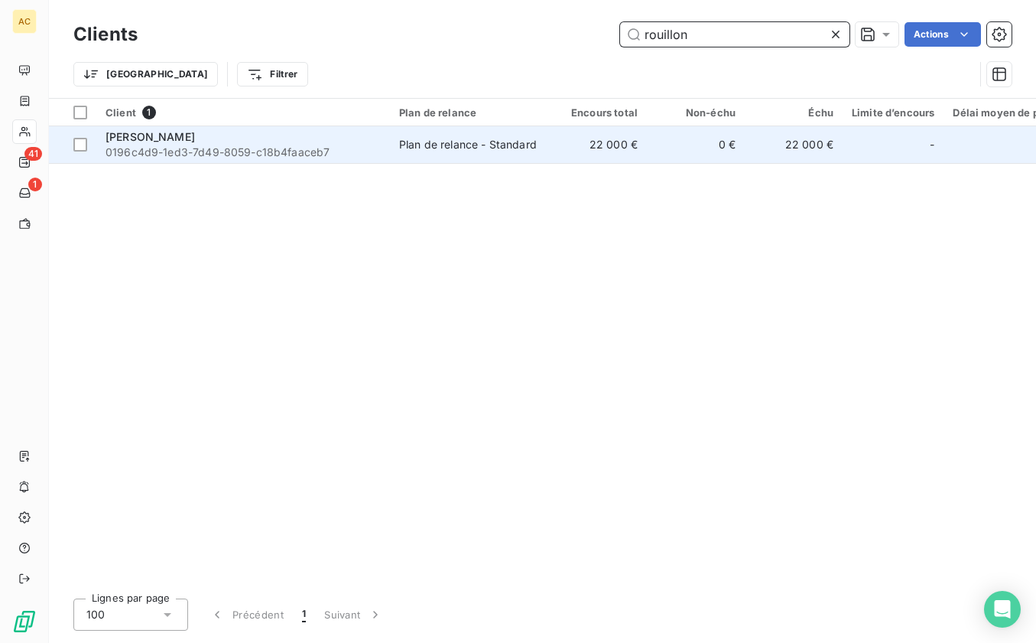
type input "rouillon"
click at [227, 142] on div "[PERSON_NAME]" at bounding box center [243, 136] width 275 height 15
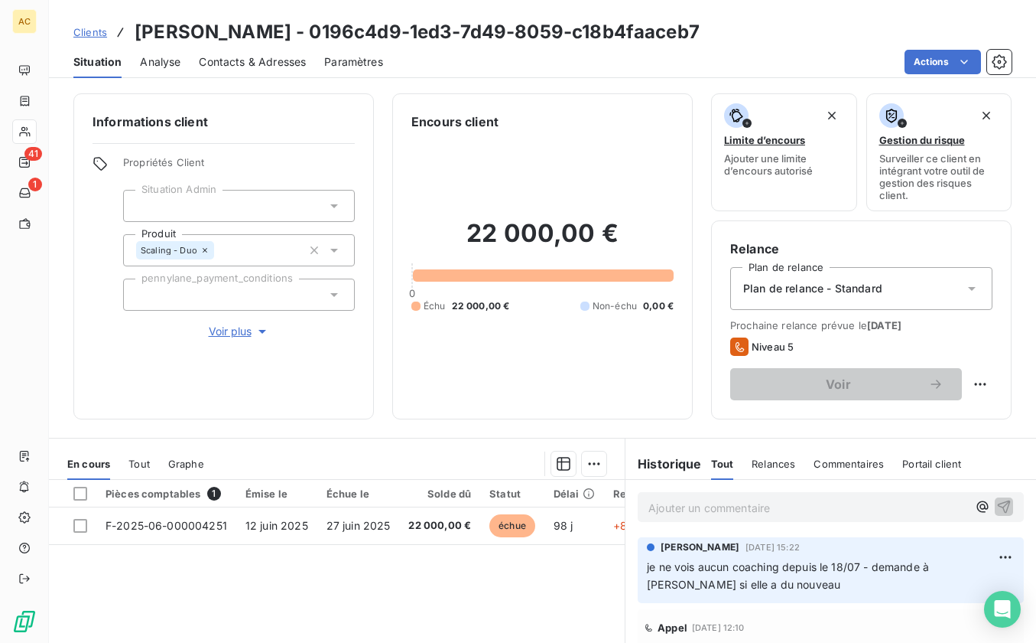
click at [141, 467] on span "Tout" at bounding box center [139, 463] width 21 height 12
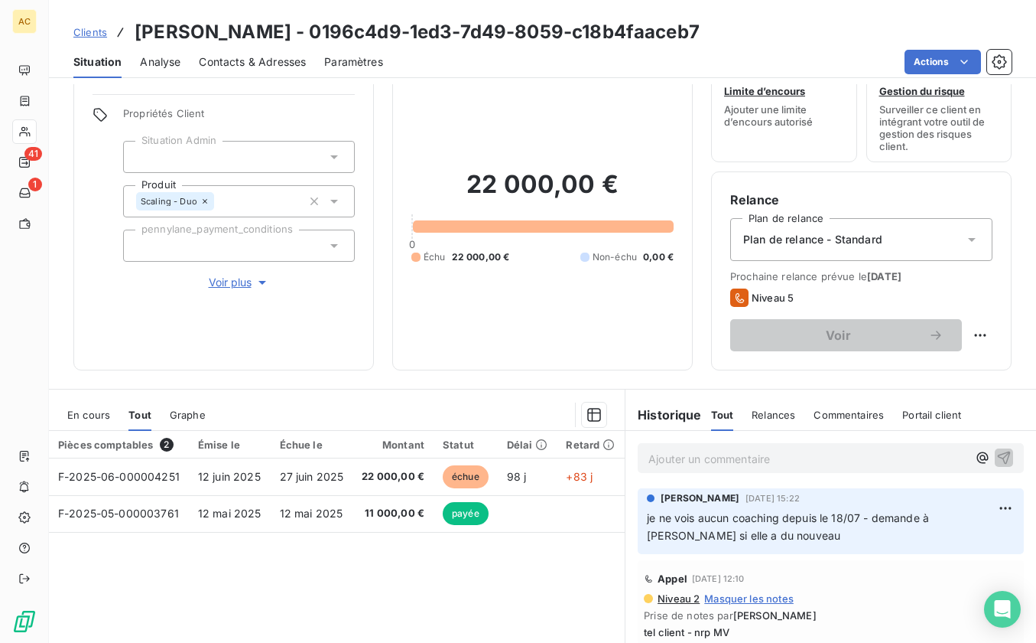
scroll to position [177, 0]
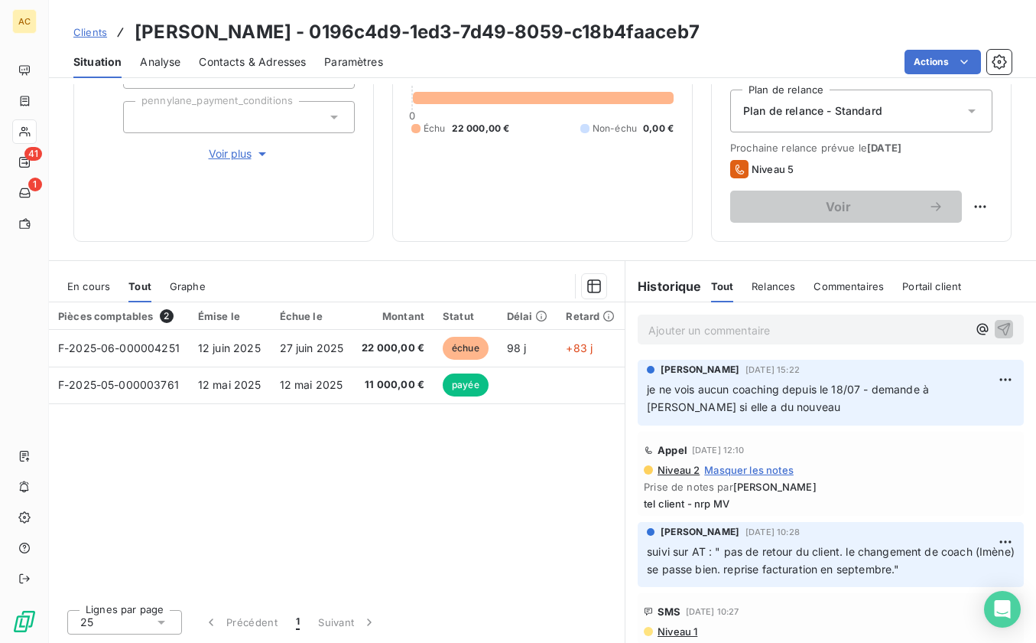
click at [91, 35] on span "Clients" at bounding box center [90, 32] width 34 height 12
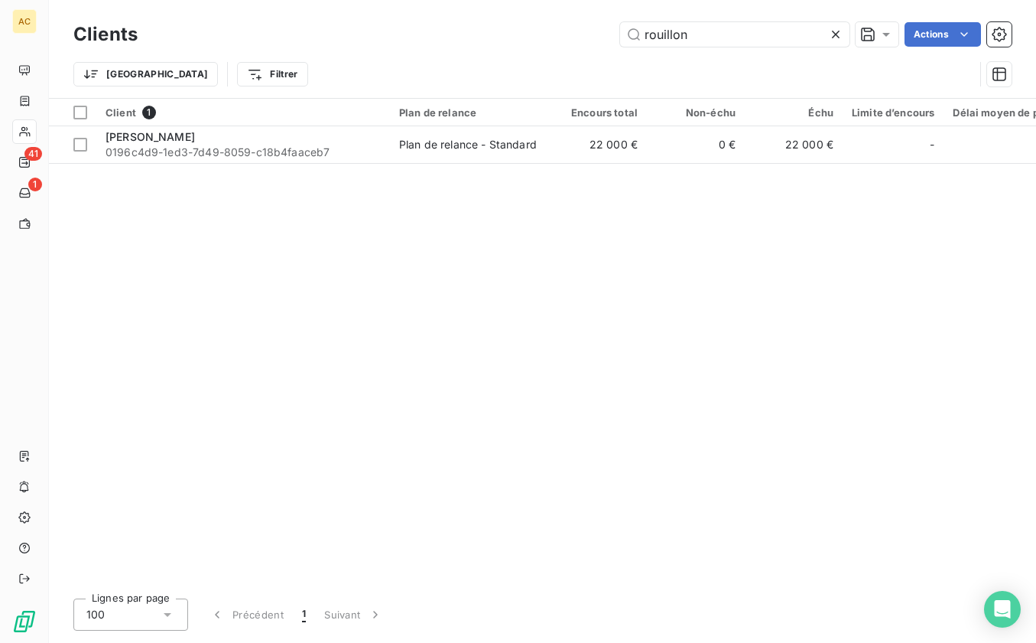
drag, startPoint x: 724, startPoint y: 28, endPoint x: 530, endPoint y: 28, distance: 193.5
click at [530, 28] on div "rouillon Actions" at bounding box center [584, 34] width 856 height 24
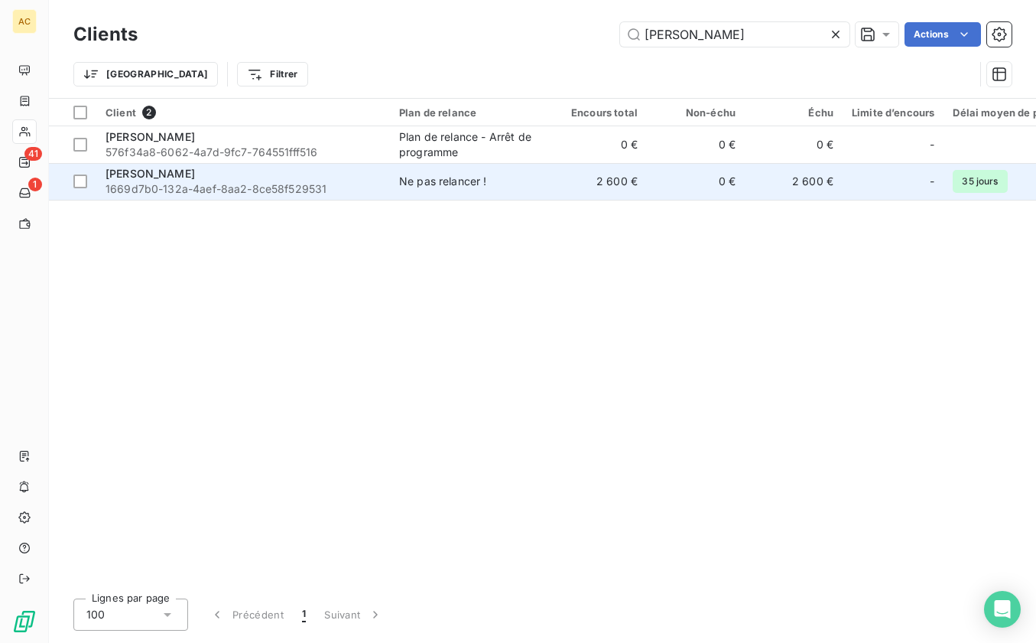
type input "[PERSON_NAME]"
click at [212, 189] on span "1669d7b0-132a-4aef-8aa2-8ce58f529531" at bounding box center [243, 188] width 275 height 15
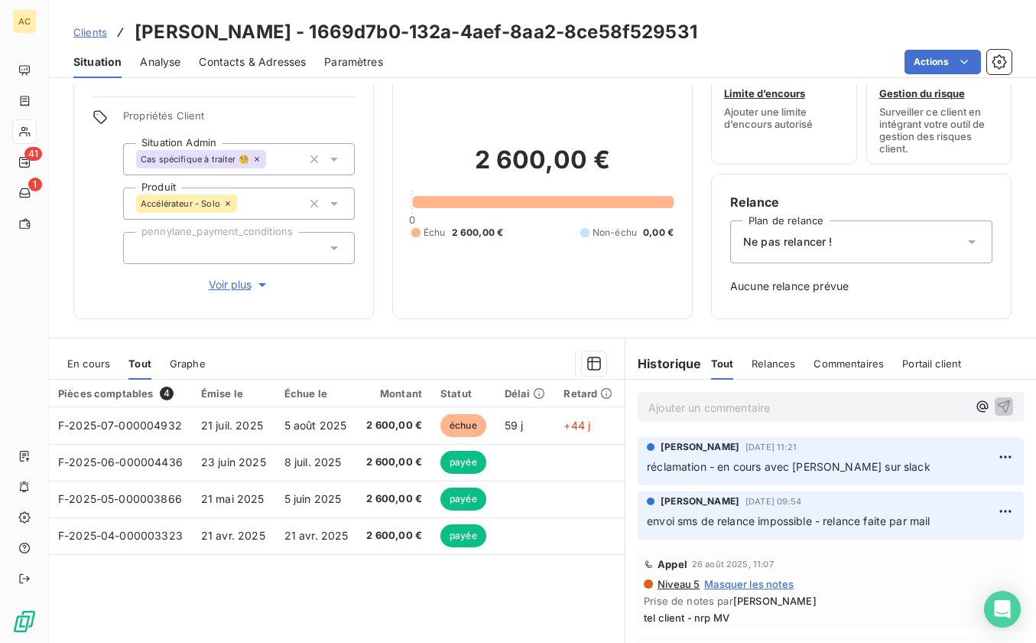
scroll to position [47, 0]
click at [689, 406] on p "Ajouter un commentaire ﻿" at bounding box center [808, 406] width 319 height 19
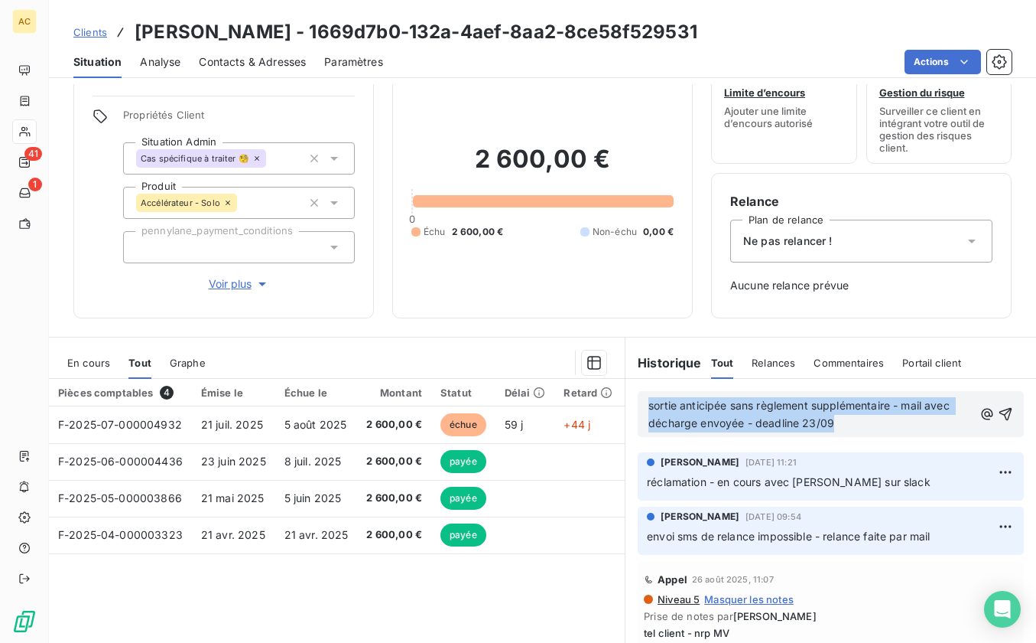
drag, startPoint x: 832, startPoint y: 421, endPoint x: 613, endPoint y: 392, distance: 221.6
click at [613, 392] on div "En cours Tout Graphe Pièces comptables 4 Émise le Échue le Montant Statut Délai…" at bounding box center [543, 528] width 988 height 382
copy span "sortie anticipée sans règlement supplémentaire - mail avec décharge envoyée - d…"
click at [259, 54] on span "Contacts & Adresses" at bounding box center [252, 61] width 107 height 15
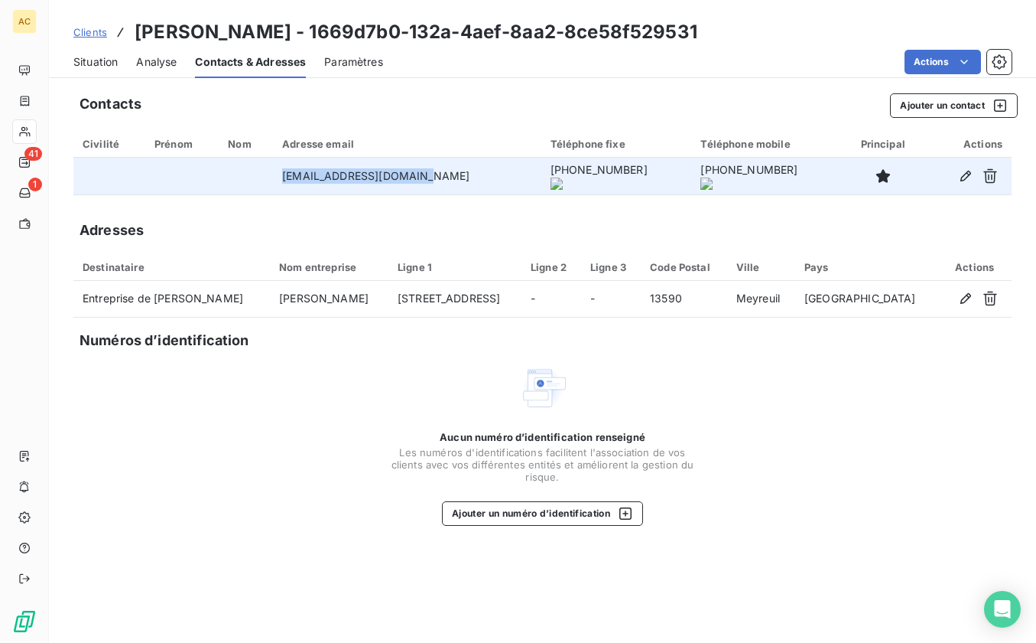
drag, startPoint x: 314, startPoint y: 177, endPoint x: 421, endPoint y: 175, distance: 107.1
click at [421, 175] on td "[EMAIL_ADDRESS][DOMAIN_NAME]" at bounding box center [407, 176] width 268 height 37
copy td "[EMAIL_ADDRESS][DOMAIN_NAME]"
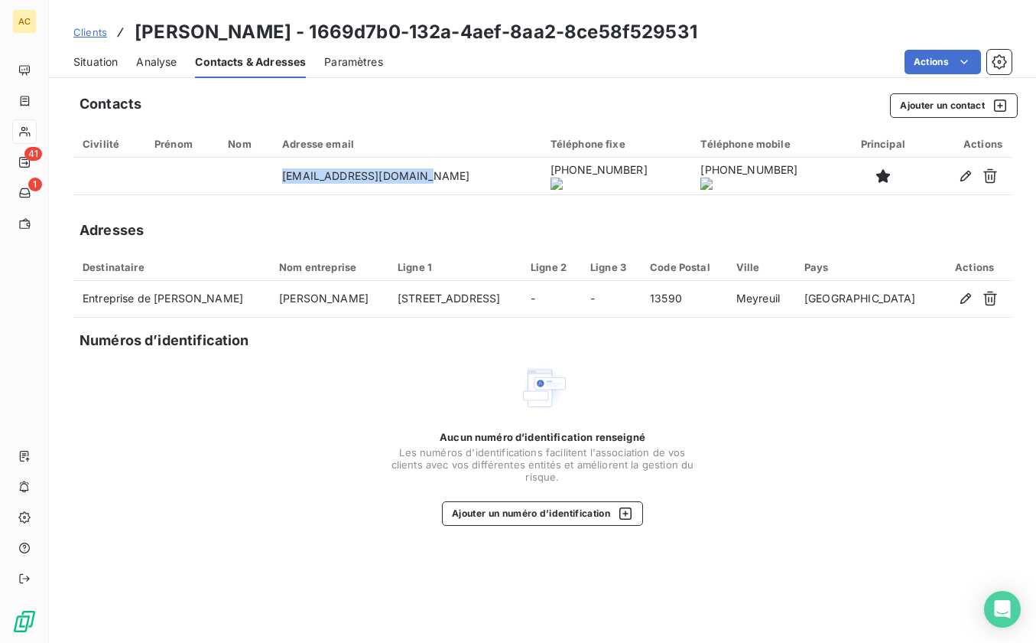
click at [88, 63] on span "Situation" at bounding box center [95, 61] width 44 height 15
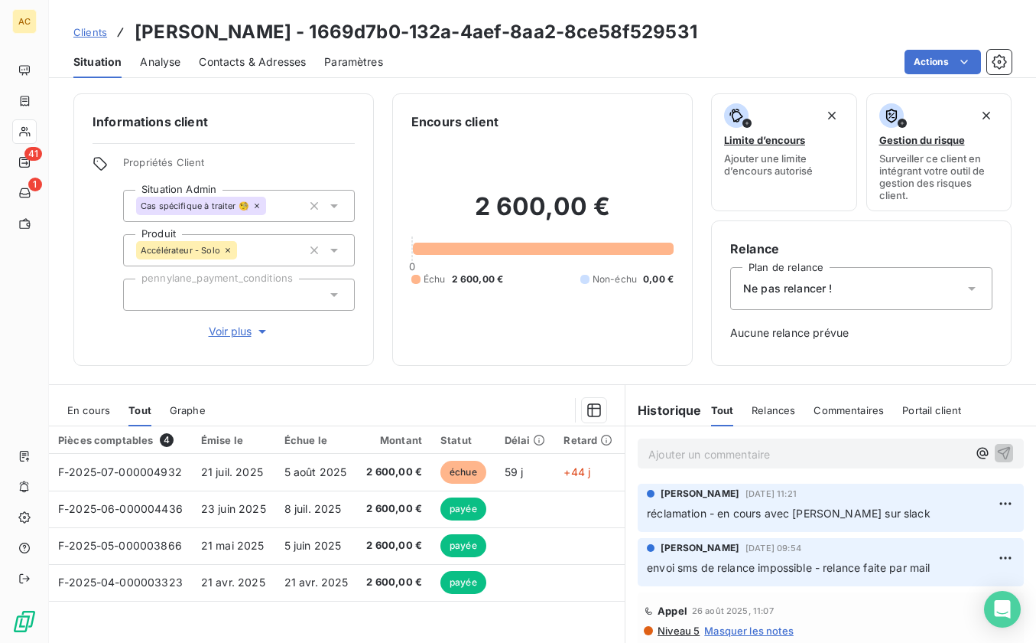
click at [669, 455] on p "Ajouter un commentaire ﻿" at bounding box center [808, 453] width 319 height 19
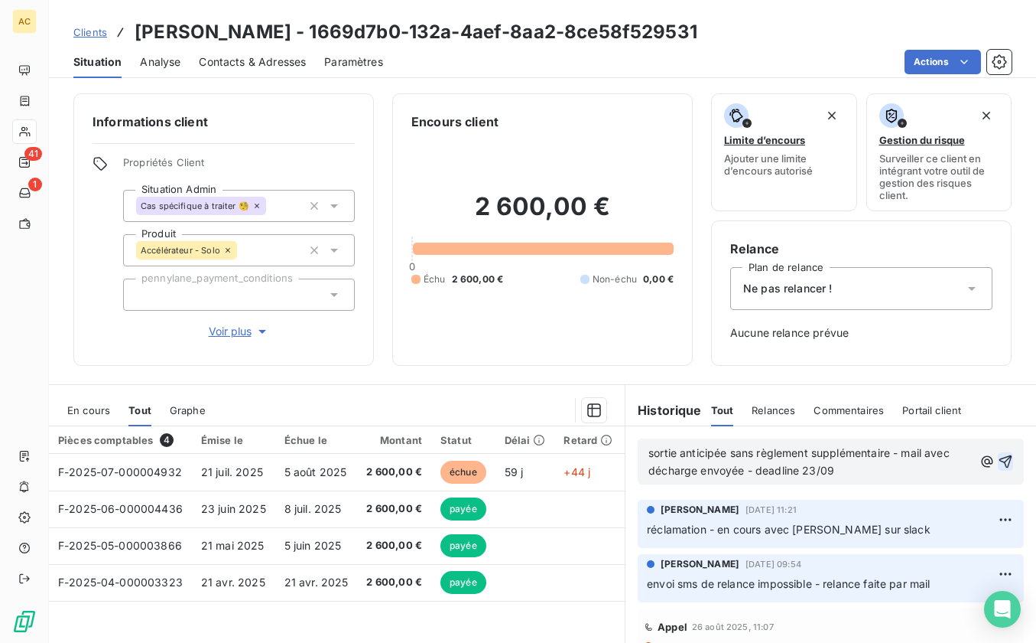
click at [1000, 460] on icon "button" at bounding box center [1006, 461] width 13 height 13
